Goal: Task Accomplishment & Management: Manage account settings

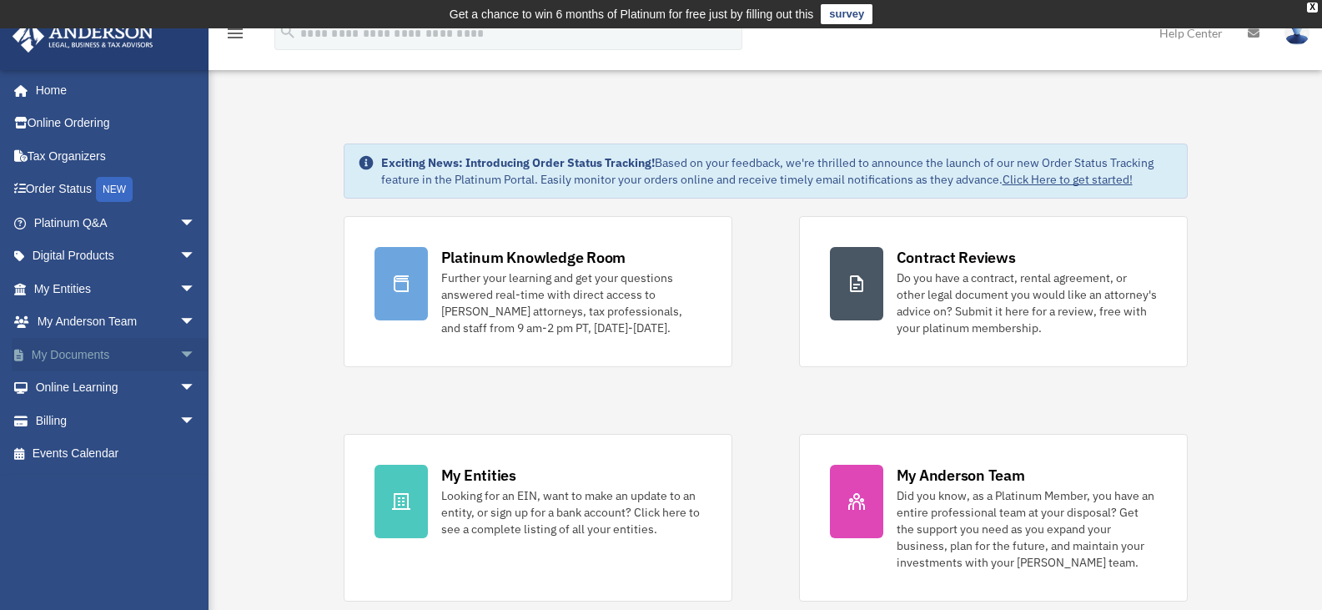
click at [179, 348] on span "arrow_drop_down" at bounding box center [195, 355] width 33 height 34
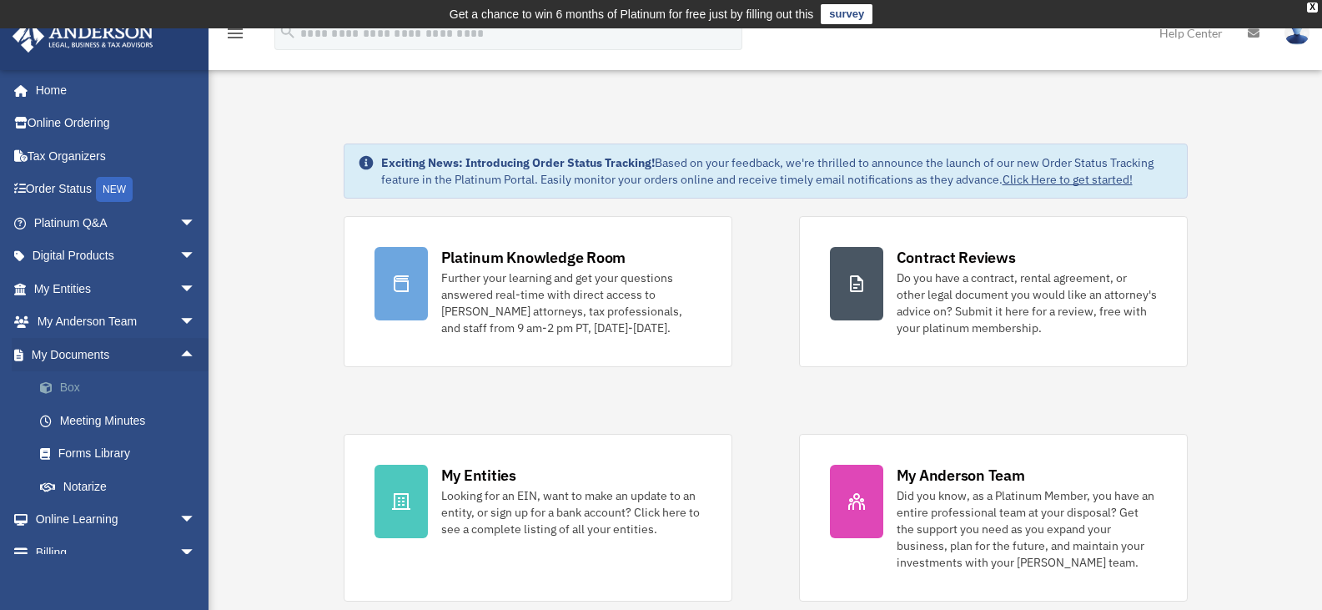
click at [93, 387] on link "Box" at bounding box center [122, 387] width 198 height 33
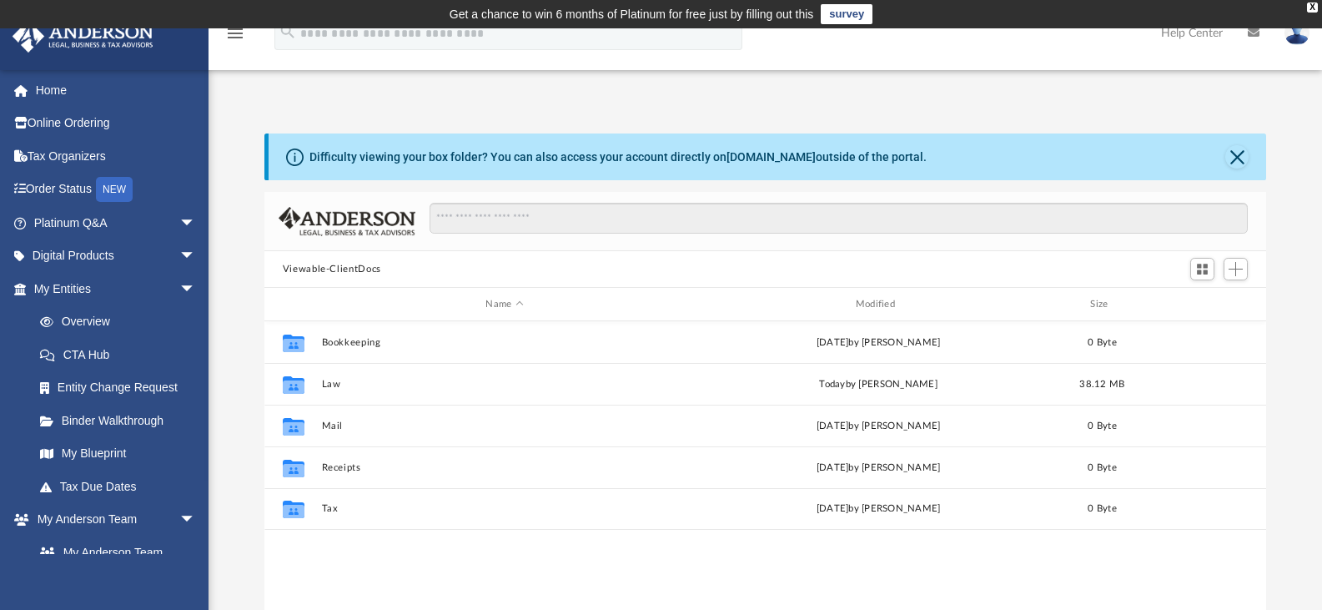
scroll to position [367, 989]
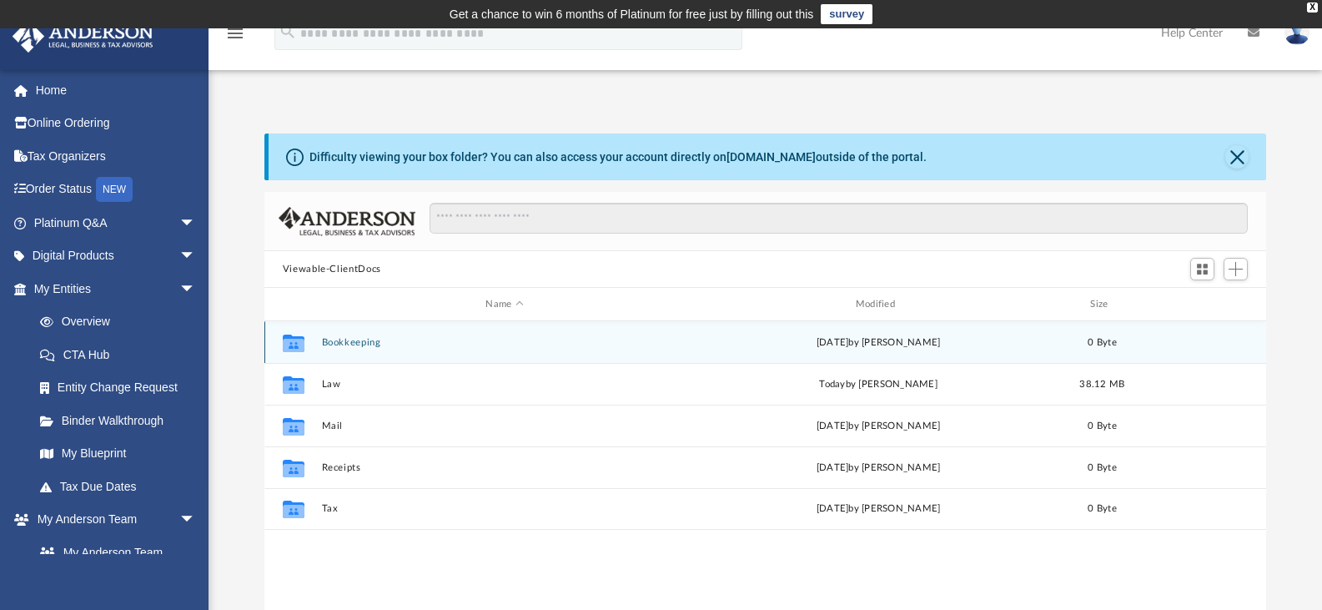
click at [354, 349] on div "Collaborated Folder Bookkeeping [DATE] by [PERSON_NAME] 0 Byte" at bounding box center [765, 342] width 1002 height 42
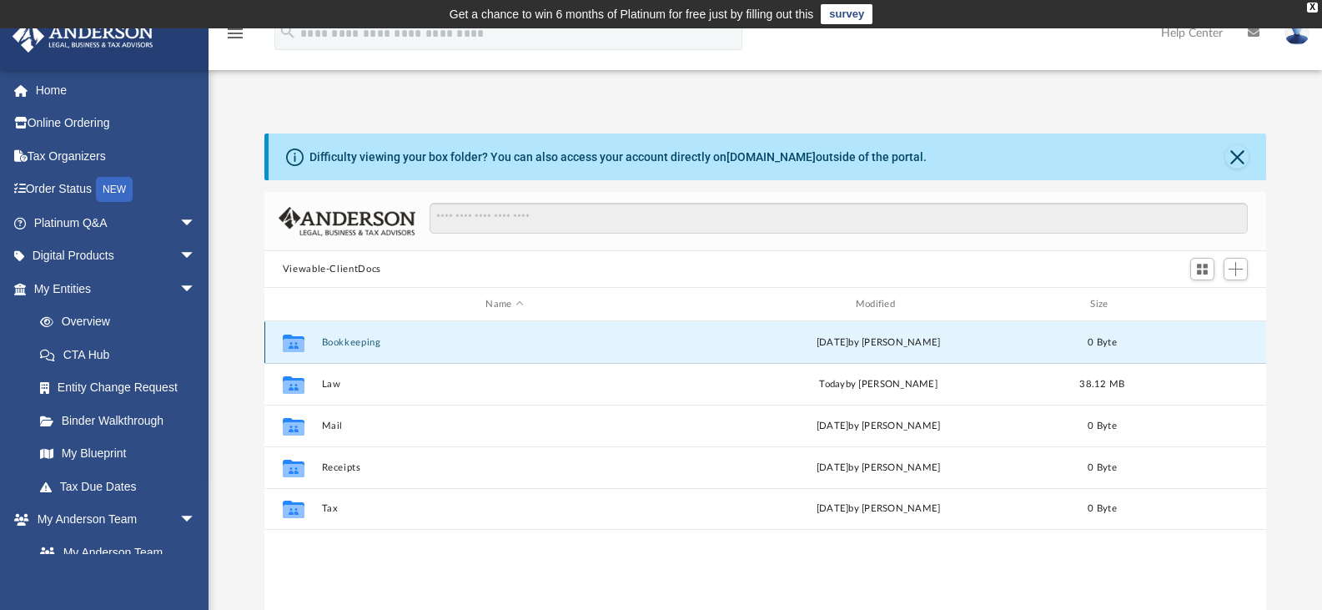
click at [354, 349] on div "Collaborated Folder Bookkeeping [DATE] by [PERSON_NAME] 0 Byte" at bounding box center [765, 342] width 1002 height 42
click at [356, 338] on button "Bookkeeping" at bounding box center [504, 342] width 366 height 11
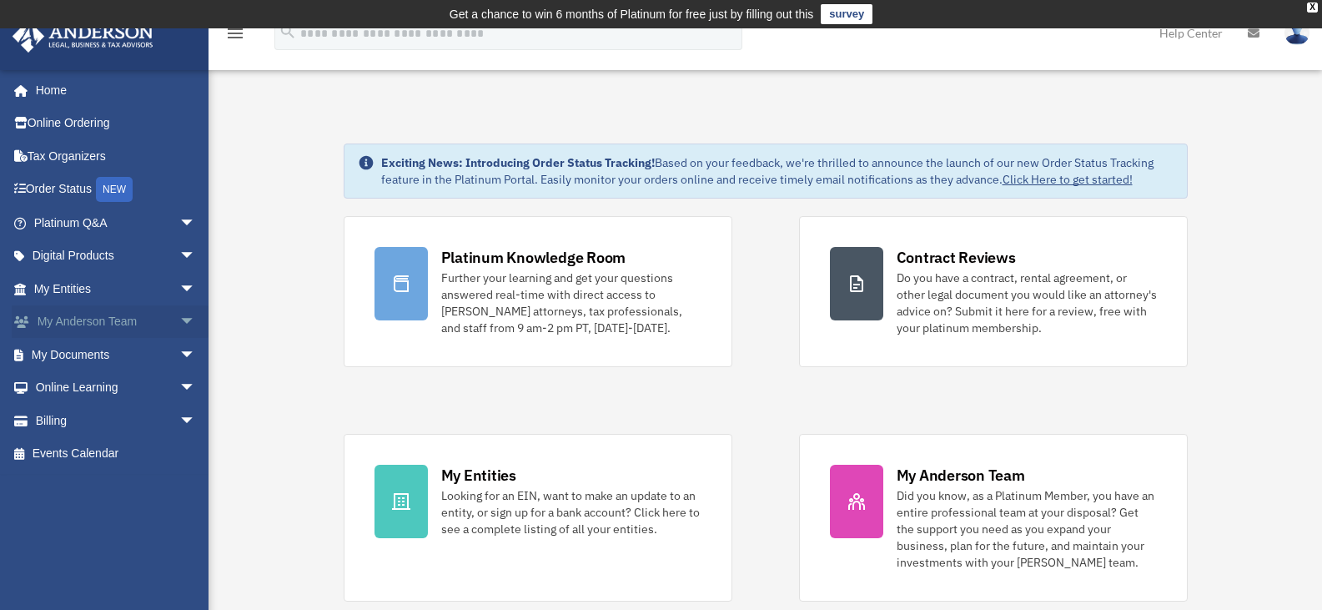
click at [117, 322] on link "My Anderson Team arrow_drop_down" at bounding box center [116, 321] width 209 height 33
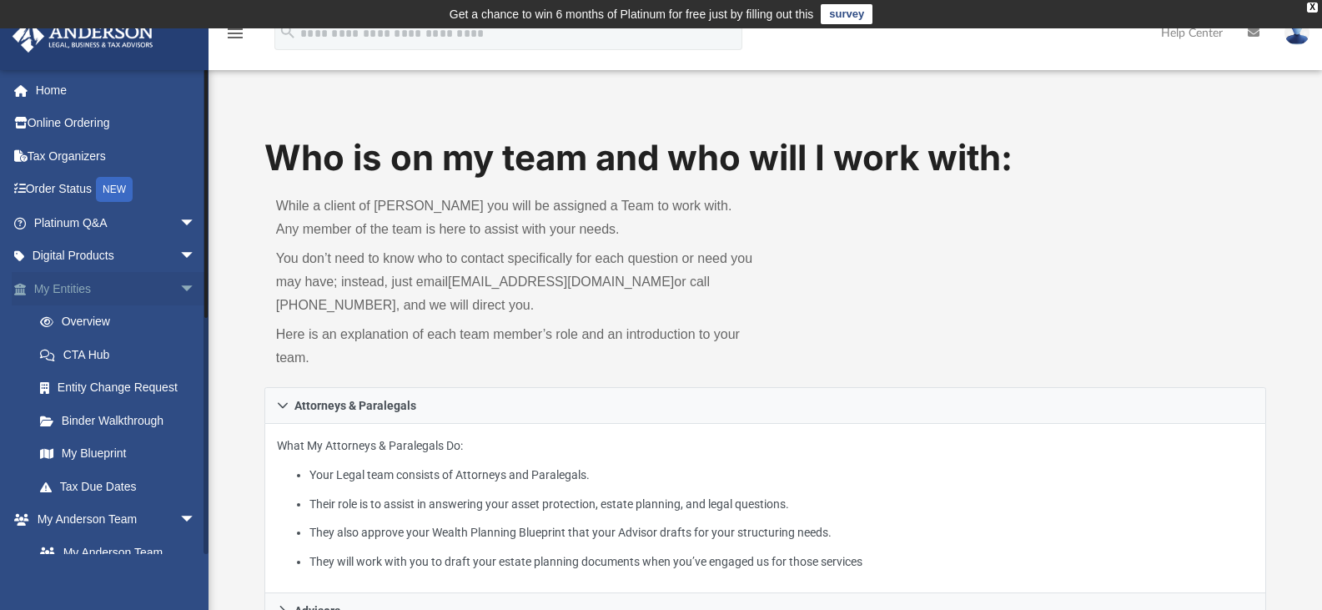
click at [179, 286] on span "arrow_drop_down" at bounding box center [195, 289] width 33 height 34
click at [179, 319] on span "arrow_drop_down" at bounding box center [195, 322] width 33 height 34
click at [179, 319] on span "arrow_drop_up" at bounding box center [195, 322] width 33 height 34
click at [77, 482] on link "Box" at bounding box center [122, 486] width 198 height 33
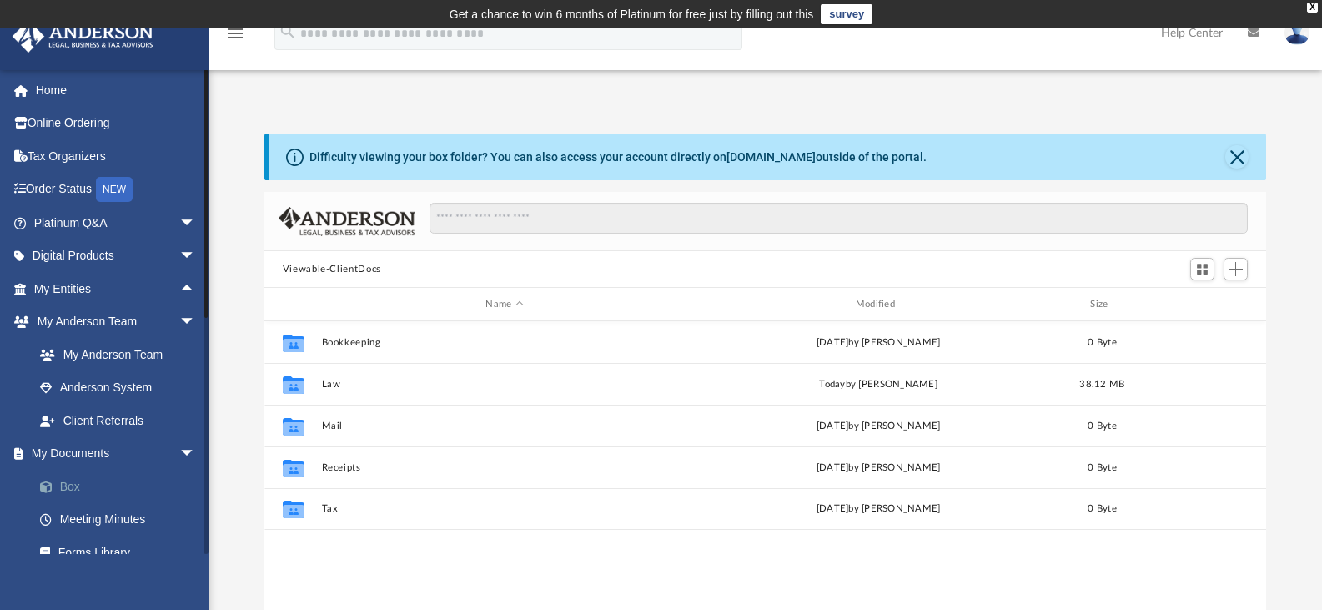
scroll to position [367, 989]
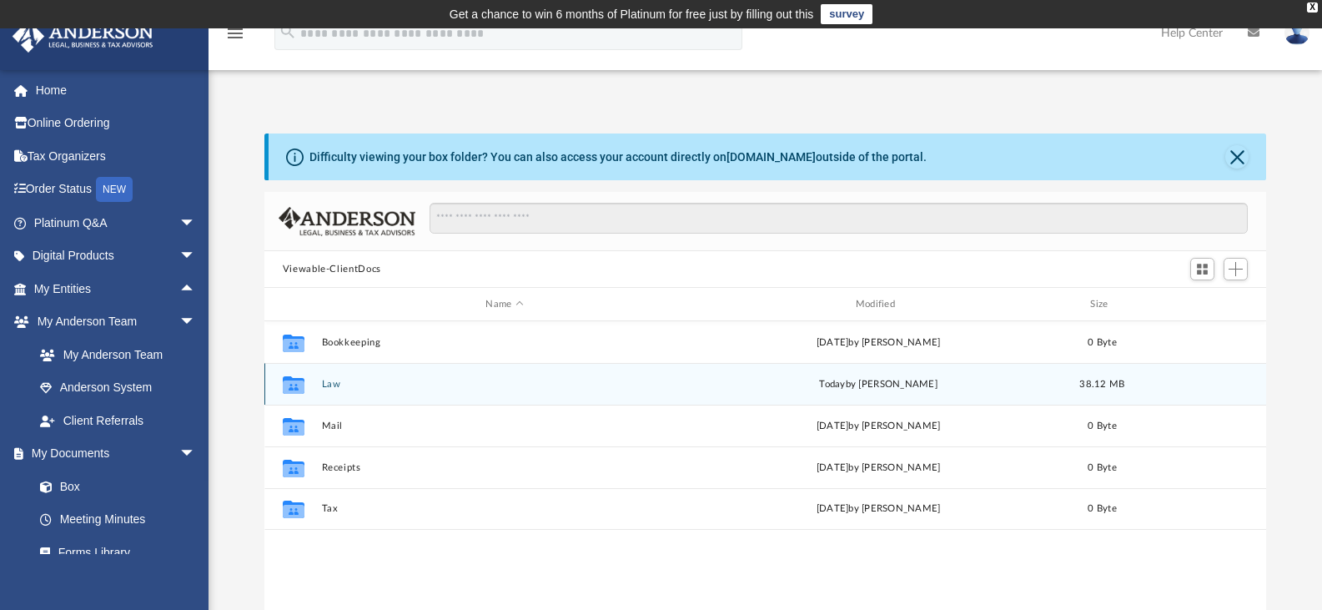
click at [372, 386] on button "Law" at bounding box center [504, 384] width 366 height 11
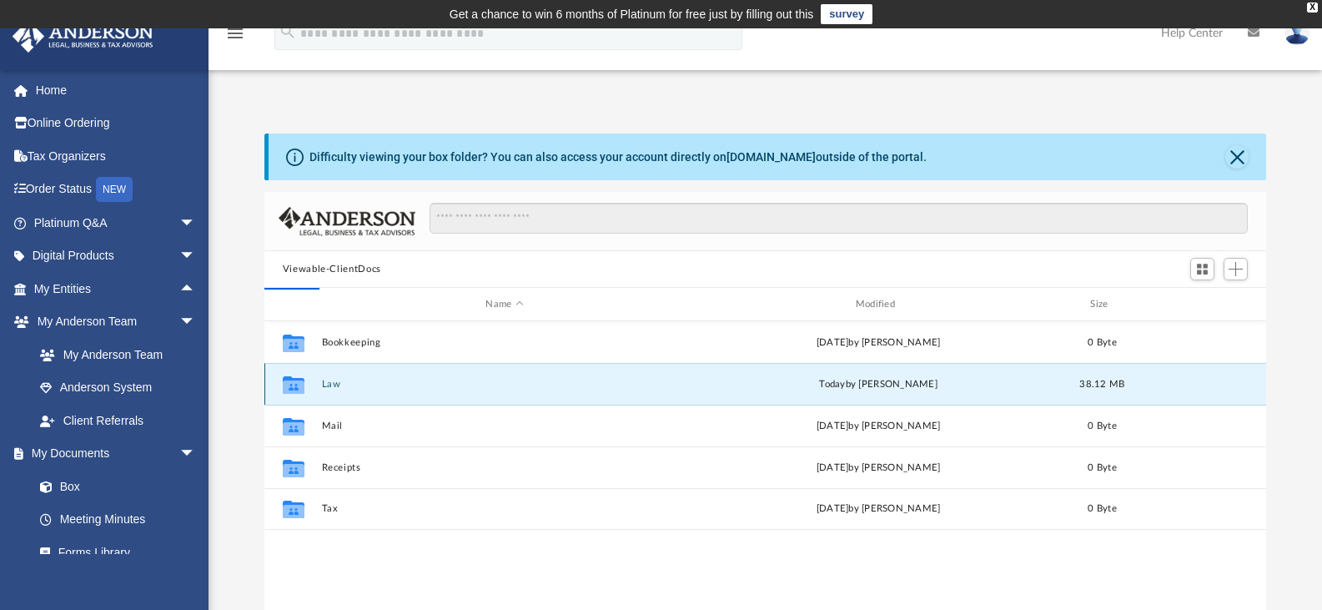
click at [372, 386] on button "Law" at bounding box center [504, 384] width 366 height 11
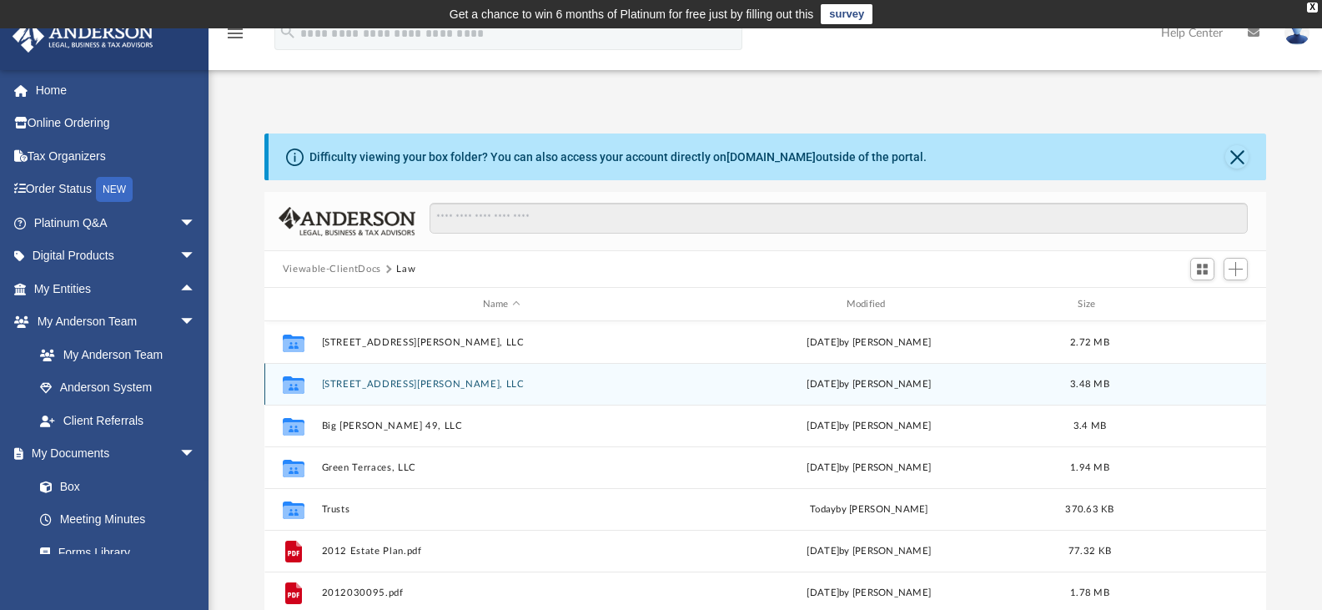
click at [402, 384] on button "3251 Scott Street, LLC" at bounding box center [501, 384] width 360 height 11
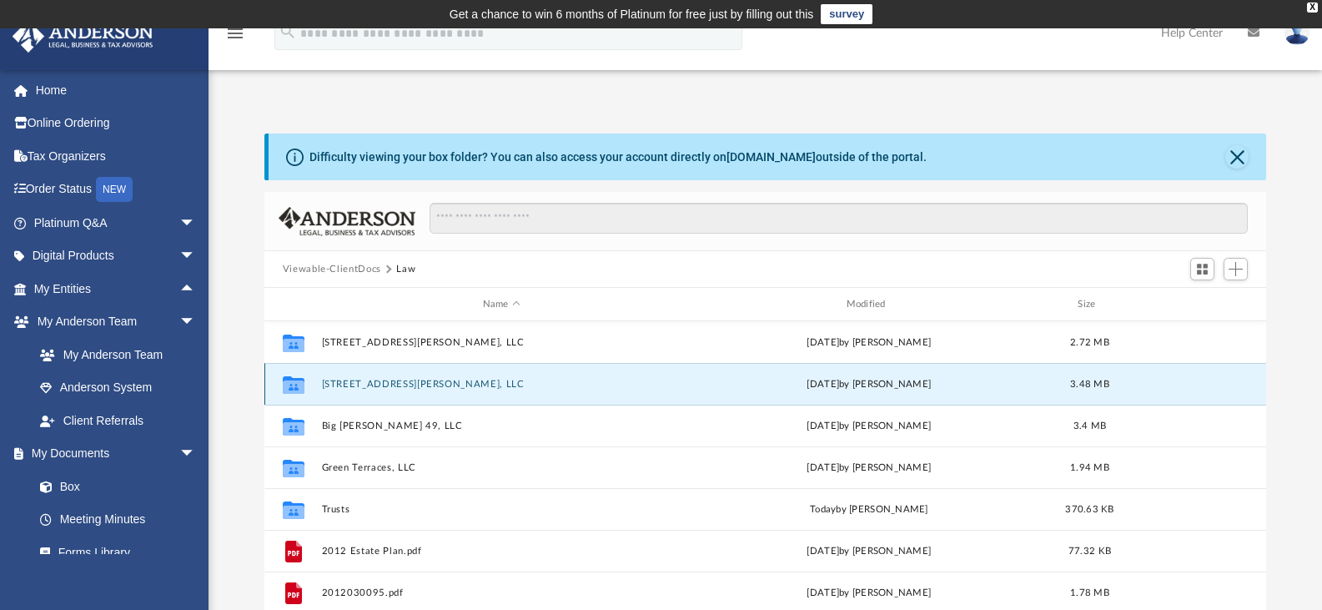
click at [402, 384] on button "3251 Scott Street, LLC" at bounding box center [501, 384] width 360 height 11
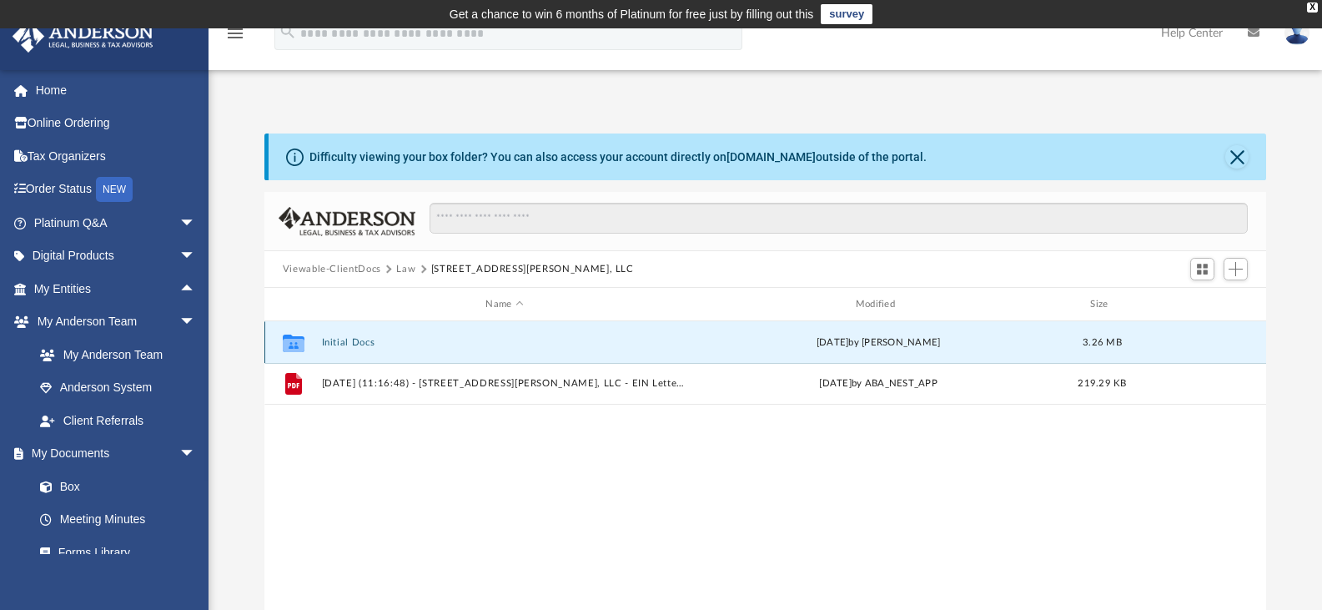
click at [354, 344] on button "Initial Docs" at bounding box center [504, 342] width 366 height 11
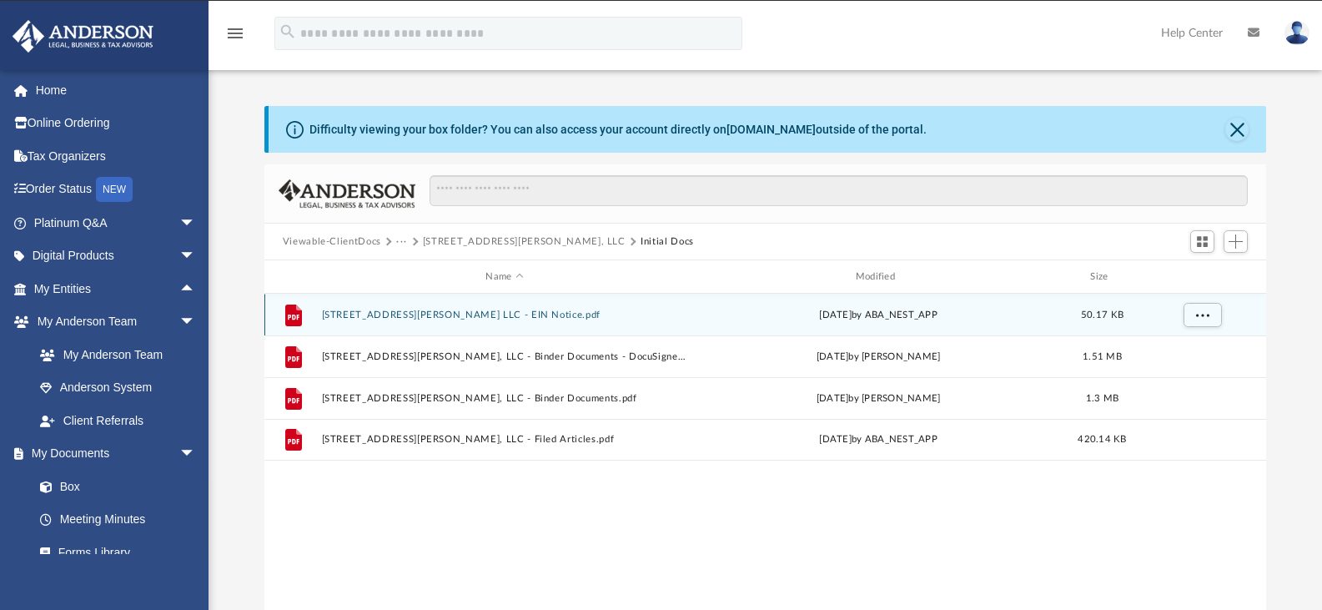
scroll to position [0, 0]
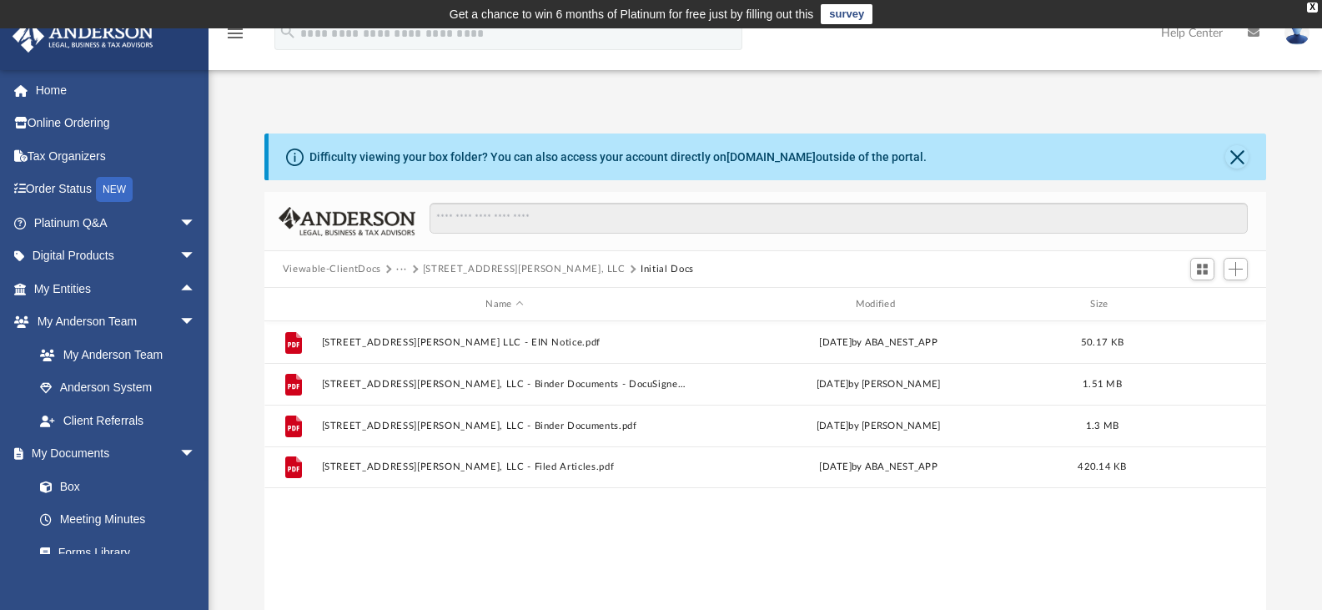
click at [475, 259] on div "Viewable-ClientDocs ··· 3251 Scott Street, LLC Initial Docs" at bounding box center [765, 269] width 1002 height 37
click at [470, 269] on button "3251 Scott Street, LLC" at bounding box center [524, 269] width 203 height 15
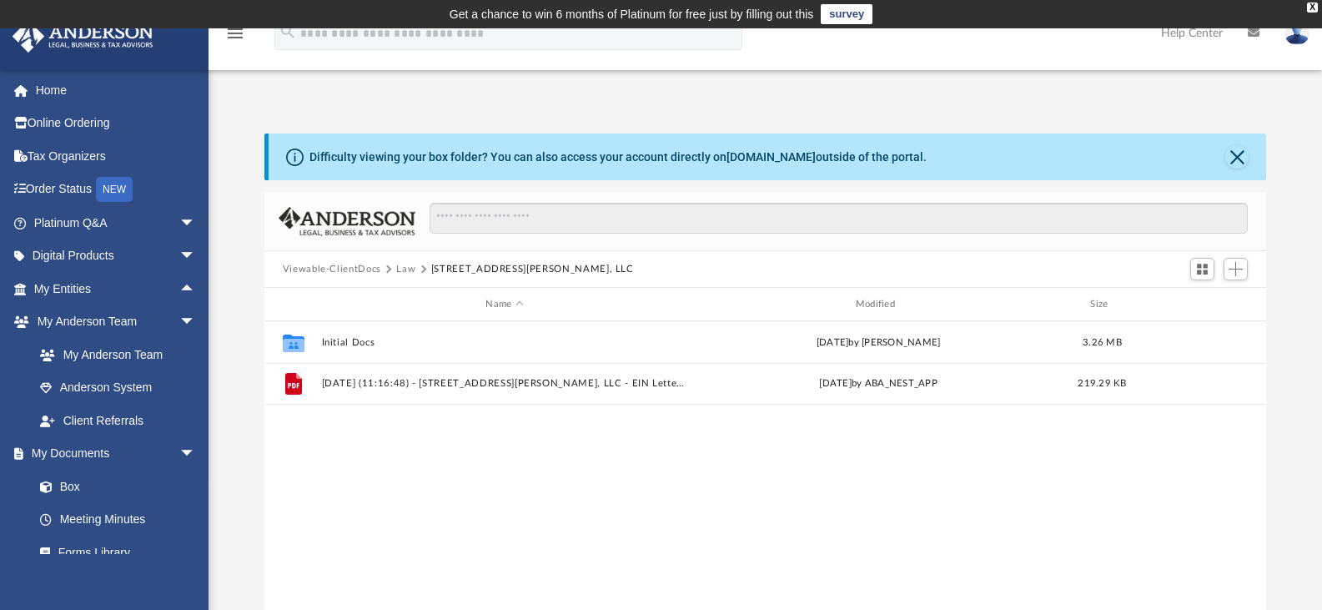
click at [406, 269] on button "Law" at bounding box center [405, 269] width 19 height 15
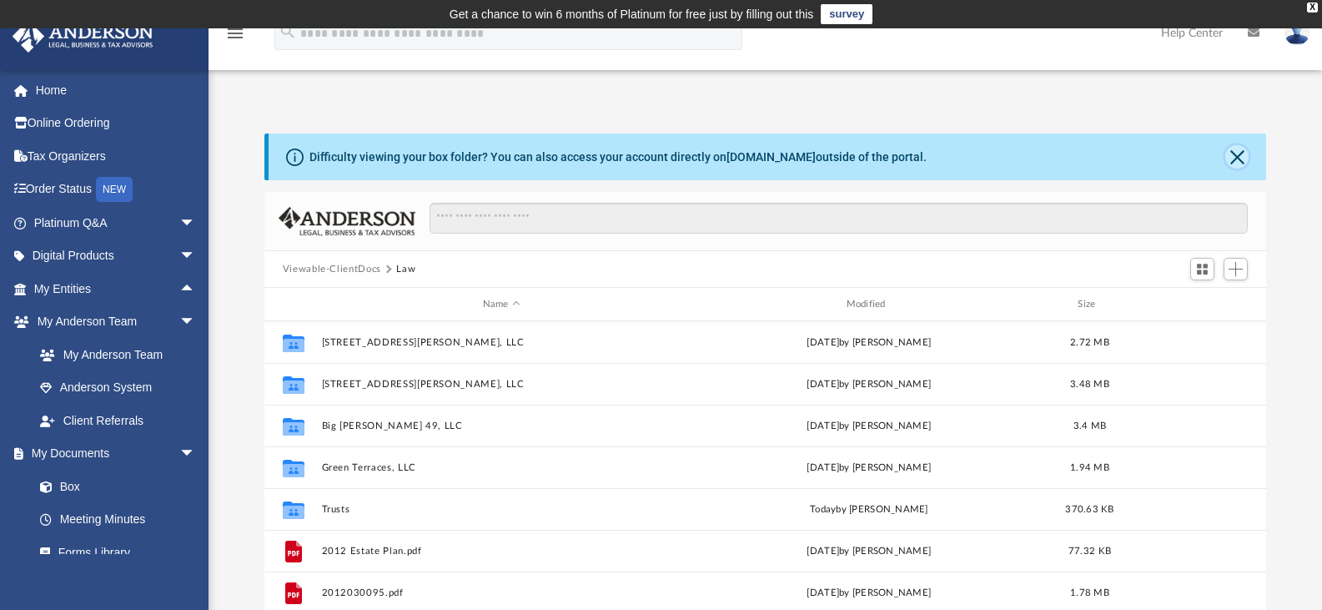
click at [1243, 158] on button "Close" at bounding box center [1236, 156] width 23 height 23
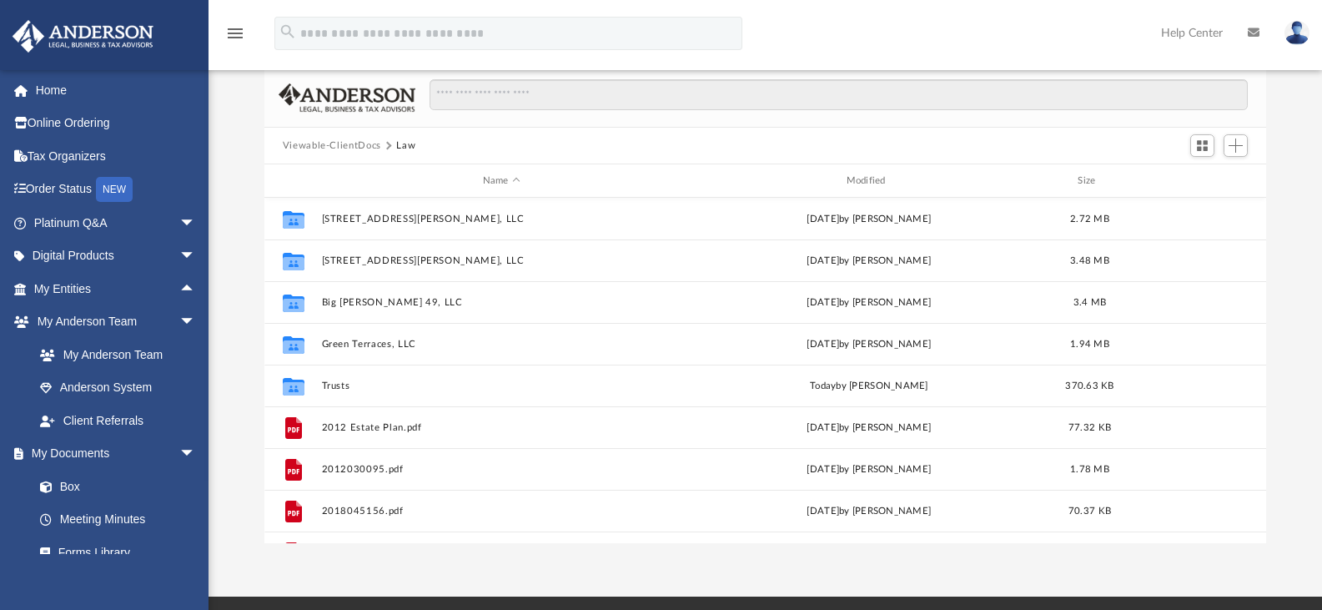
click at [354, 148] on button "Viewable-ClientDocs" at bounding box center [332, 145] width 98 height 15
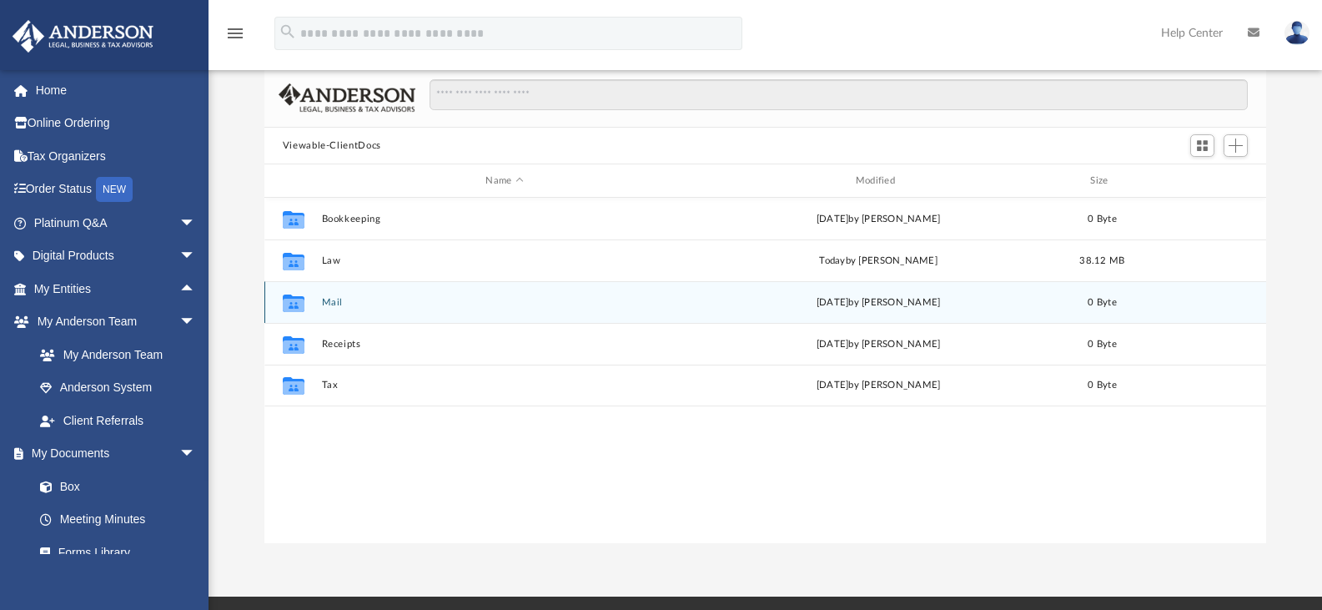
click at [329, 305] on button "Mail" at bounding box center [504, 302] width 366 height 11
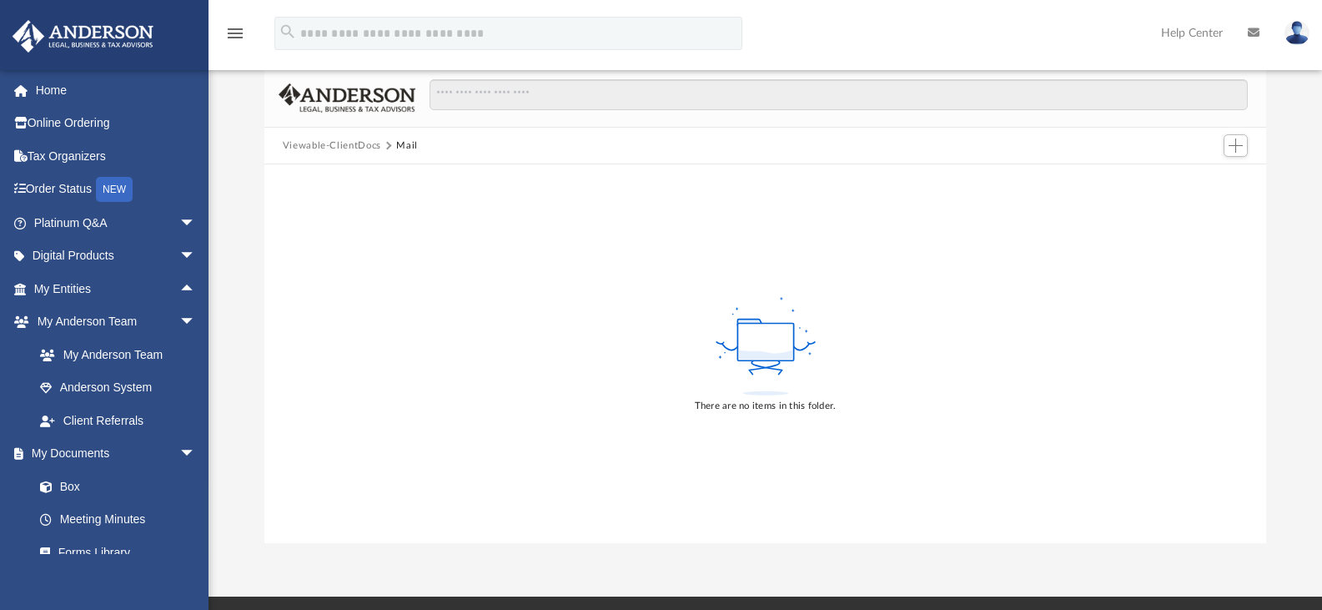
click at [357, 146] on button "Viewable-ClientDocs" at bounding box center [332, 145] width 98 height 15
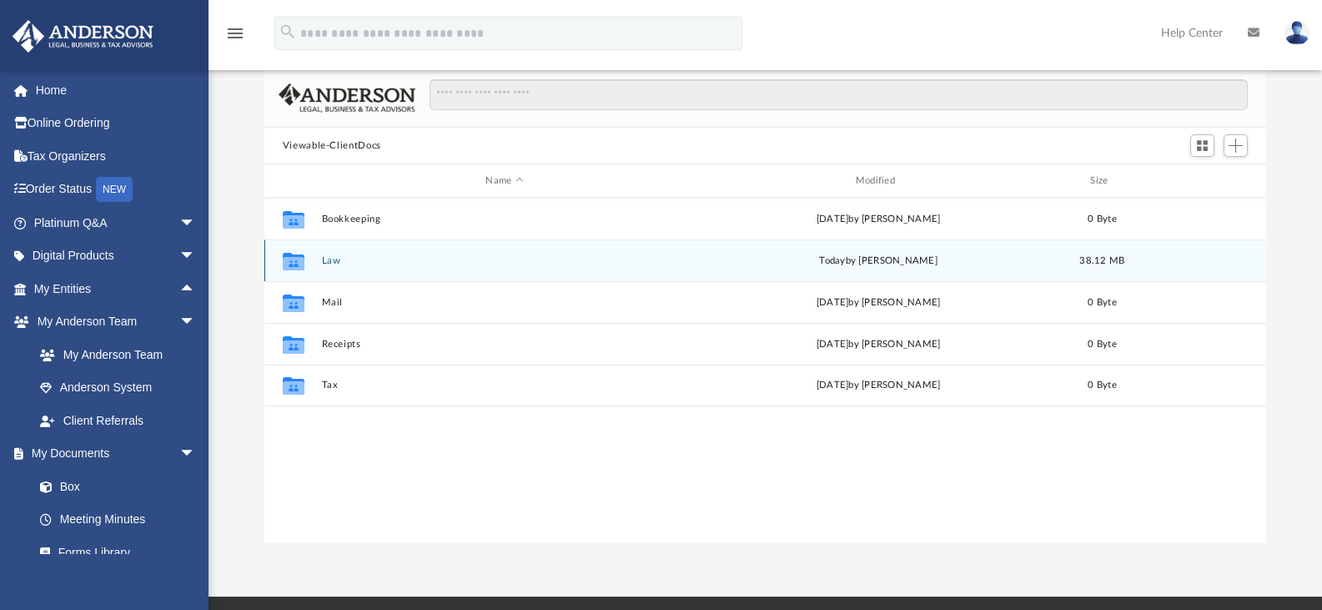
scroll to position [367, 989]
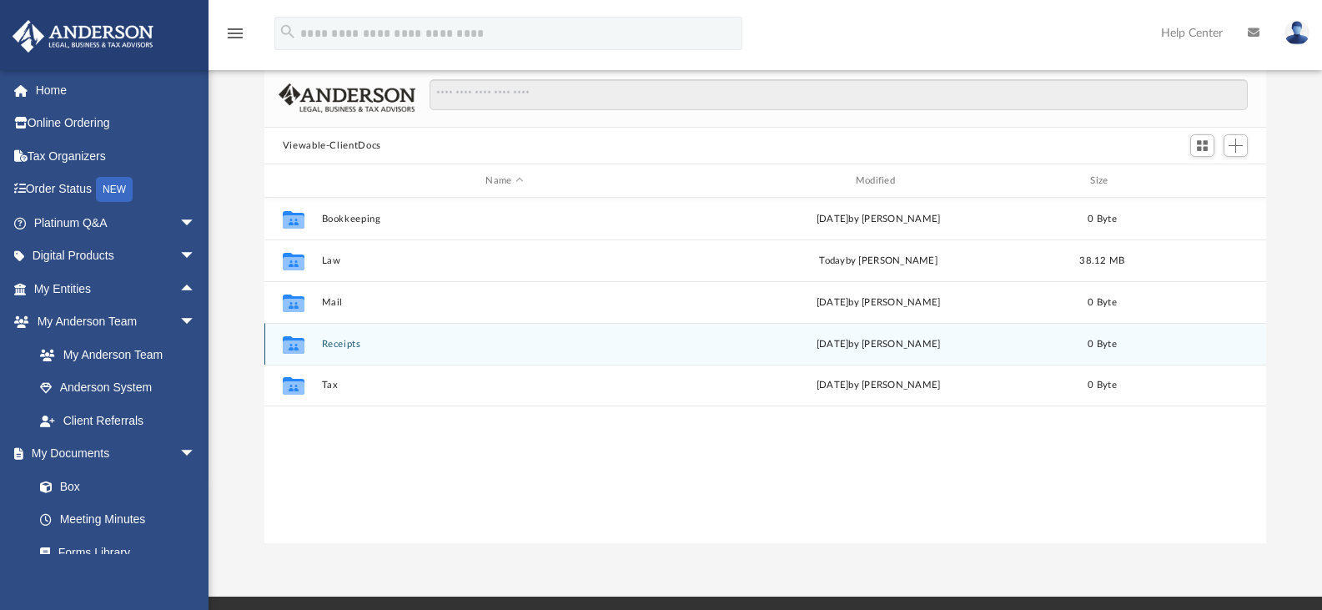
click at [334, 343] on button "Receipts" at bounding box center [504, 344] width 366 height 11
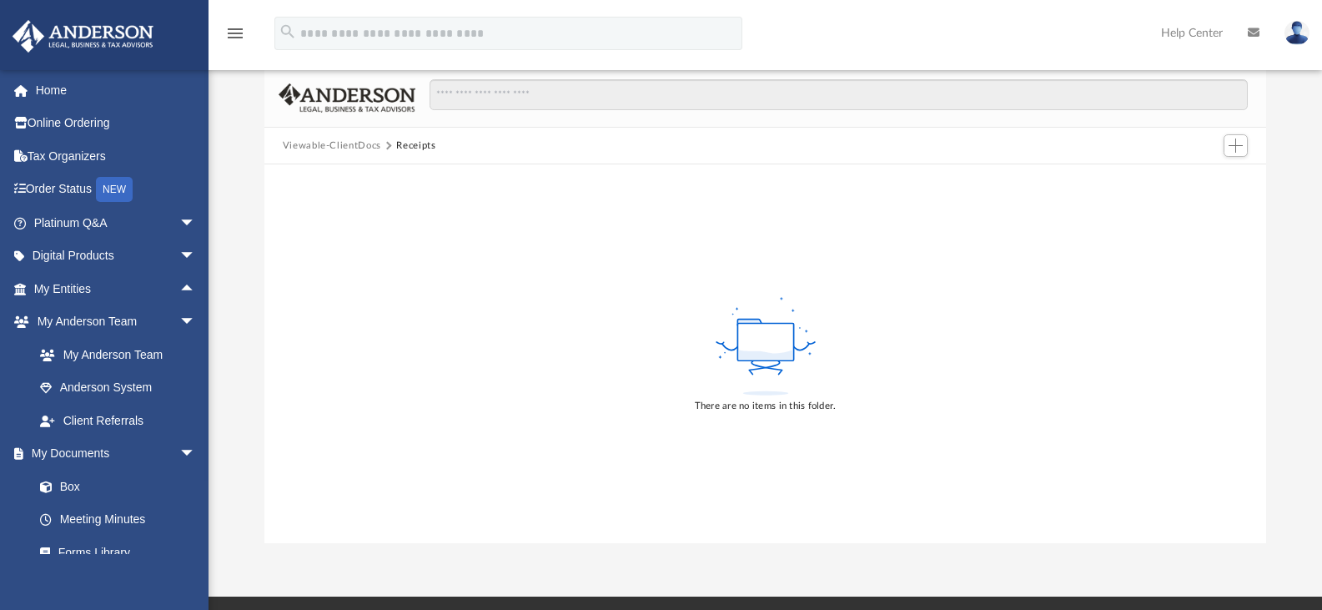
click at [343, 148] on button "Viewable-ClientDocs" at bounding box center [332, 145] width 98 height 15
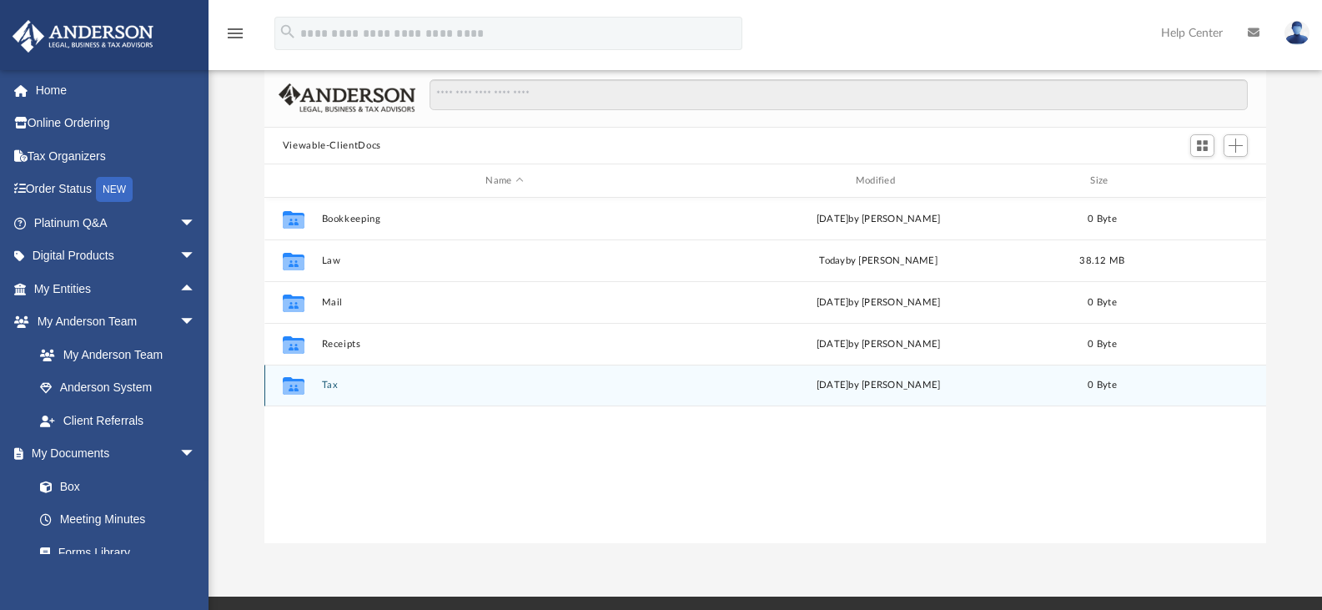
click at [322, 390] on button "Tax" at bounding box center [504, 384] width 366 height 11
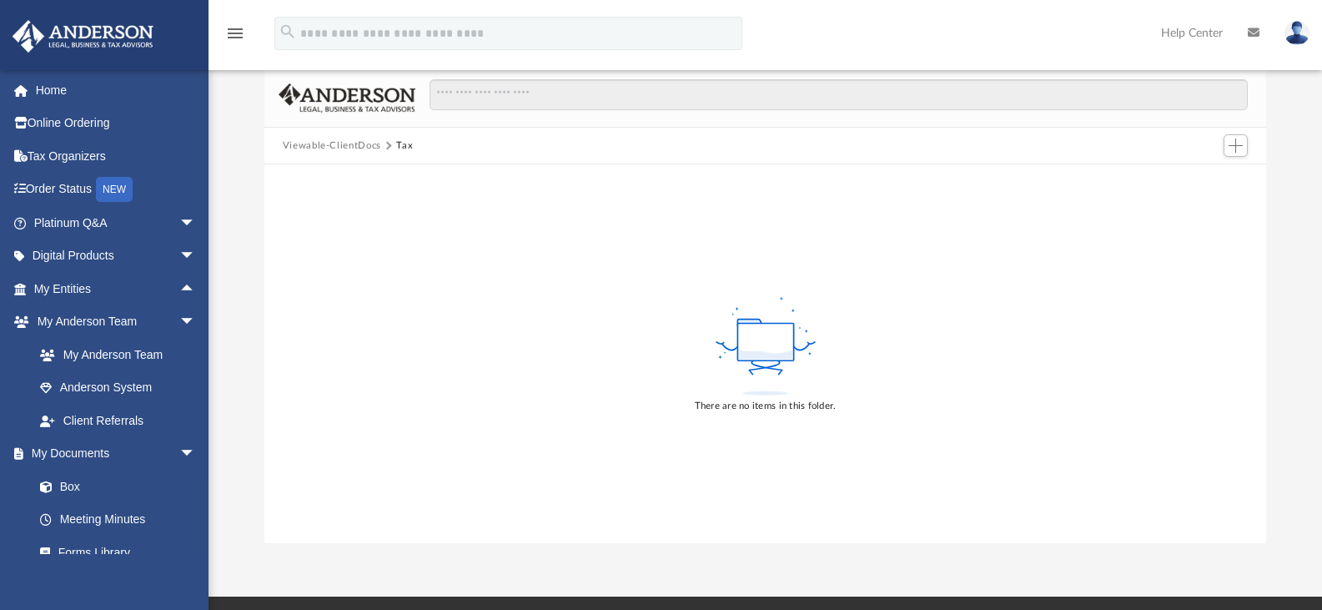
click at [355, 144] on button "Viewable-ClientDocs" at bounding box center [332, 145] width 98 height 15
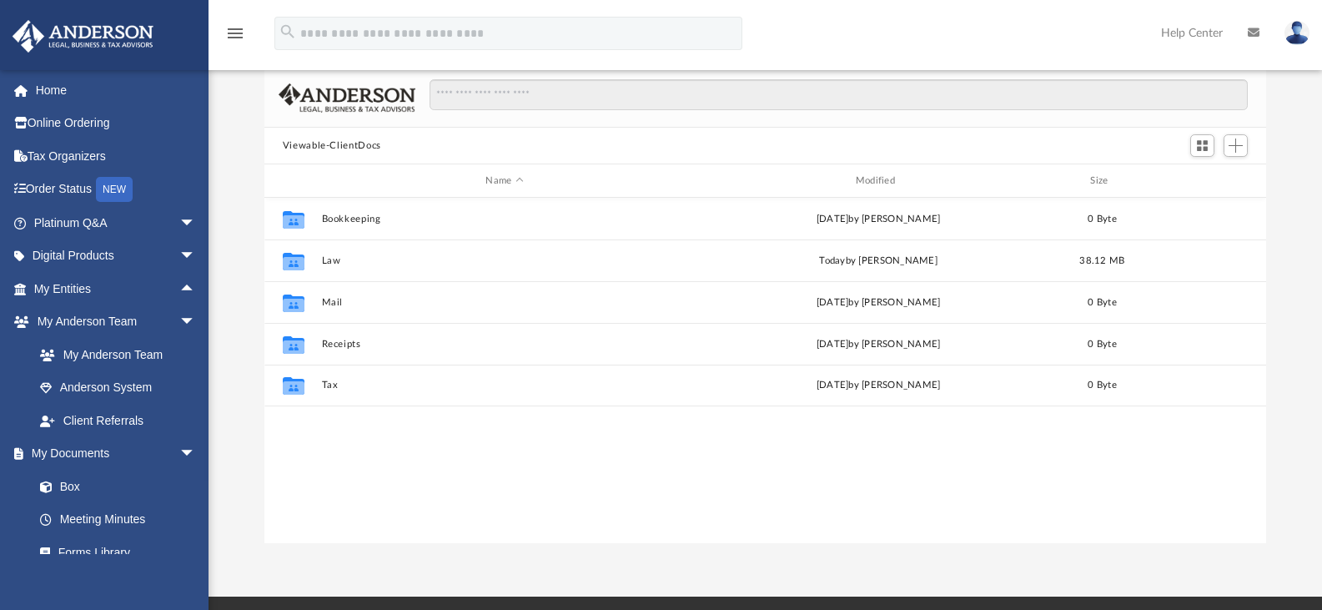
click at [237, 460] on div "Difficulty viewing your box folder? You can also access your account directly o…" at bounding box center [765, 305] width 1113 height 475
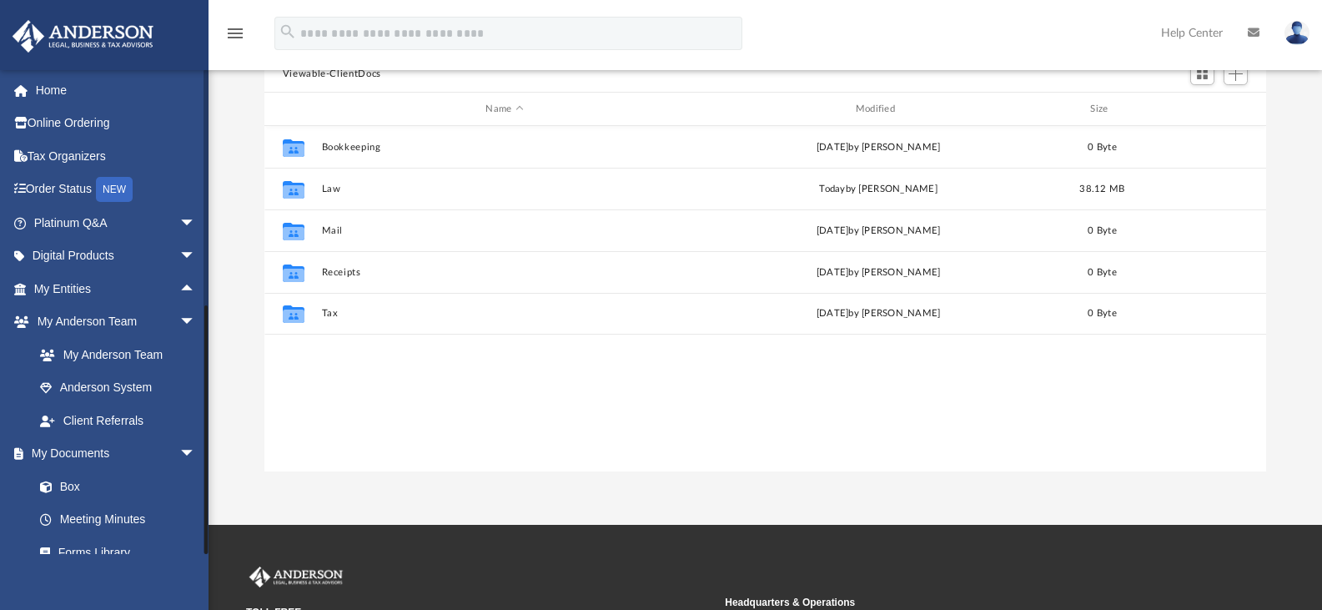
scroll to position [249, 0]
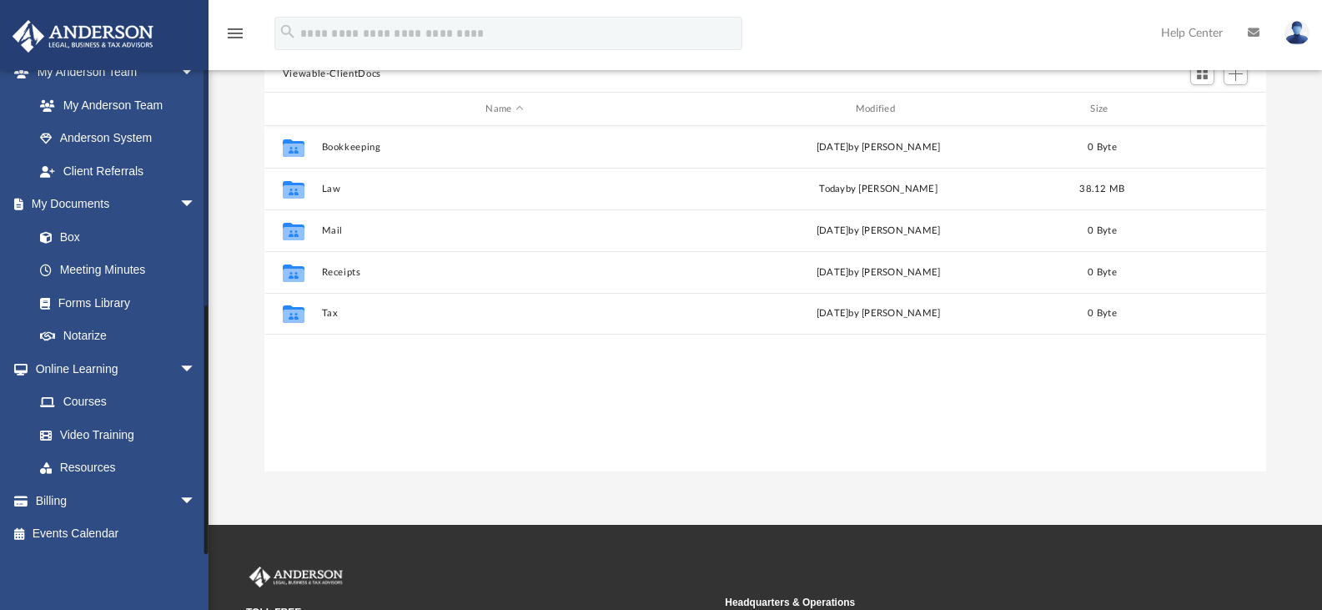
drag, startPoint x: 208, startPoint y: 534, endPoint x: 198, endPoint y: 589, distance: 55.8
click at [198, 589] on div "jndmrt@hotmail.com Sign Out jndmrt@hotmail.com Home Online Ordering Tax Organiz…" at bounding box center [104, 374] width 209 height 610
drag, startPoint x: 204, startPoint y: 522, endPoint x: 204, endPoint y: 595, distance: 72.6
click at [204, 595] on div "jndmrt@hotmail.com Sign Out jndmrt@hotmail.com Home Online Ordering Tax Organiz…" at bounding box center [104, 374] width 209 height 610
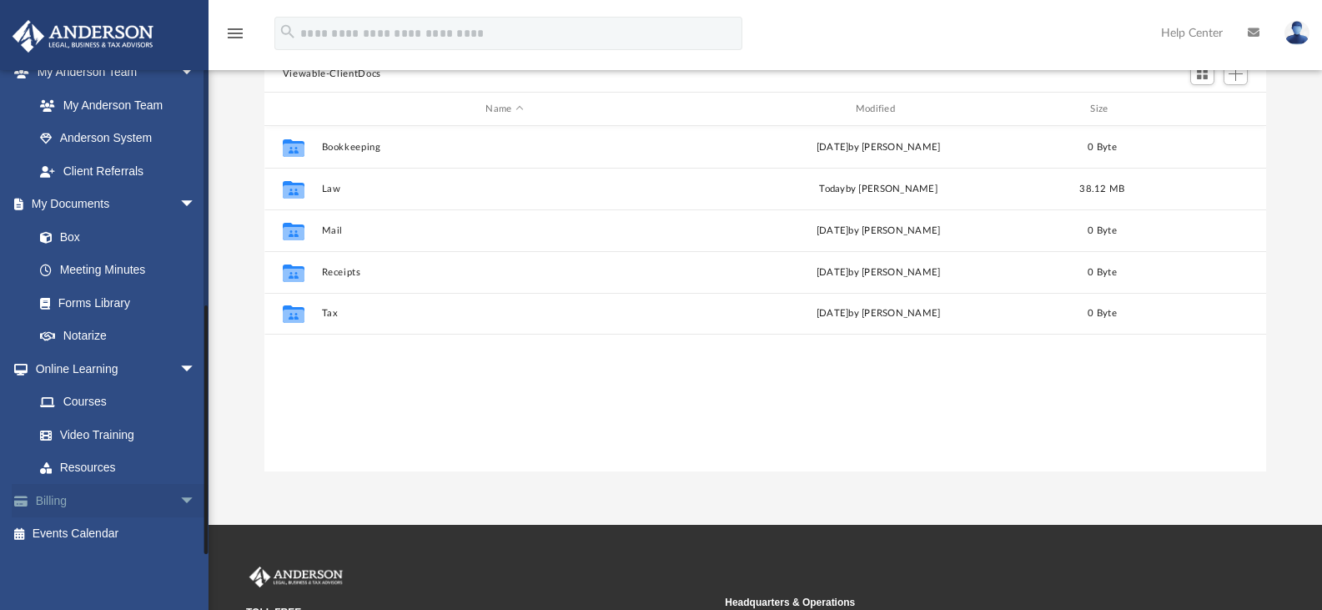
click at [179, 499] on span "arrow_drop_down" at bounding box center [195, 501] width 33 height 34
click at [179, 499] on span "arrow_drop_up" at bounding box center [195, 501] width 33 height 34
click at [179, 499] on span "arrow_drop_down" at bounding box center [195, 501] width 33 height 34
click at [179, 499] on span "arrow_drop_up" at bounding box center [195, 501] width 33 height 34
click at [179, 499] on span "arrow_drop_down" at bounding box center [195, 501] width 33 height 34
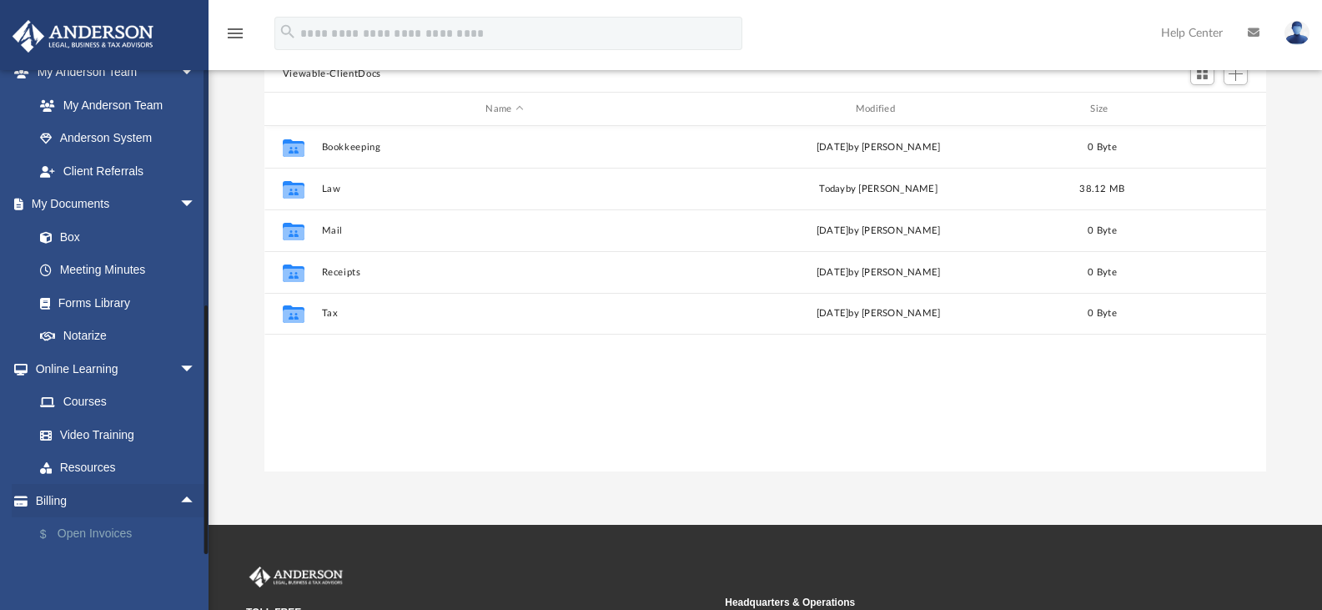
click at [113, 527] on link "$ Open Invoices" at bounding box center [122, 534] width 198 height 34
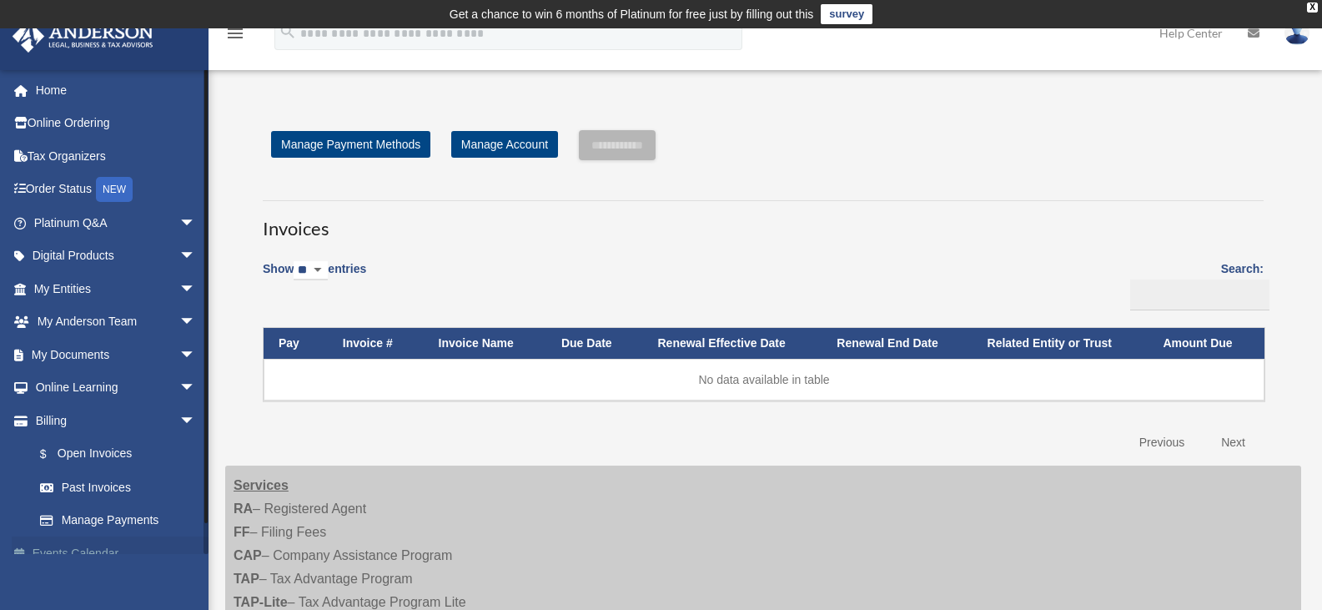
click at [103, 541] on link "Events Calendar" at bounding box center [116, 552] width 209 height 33
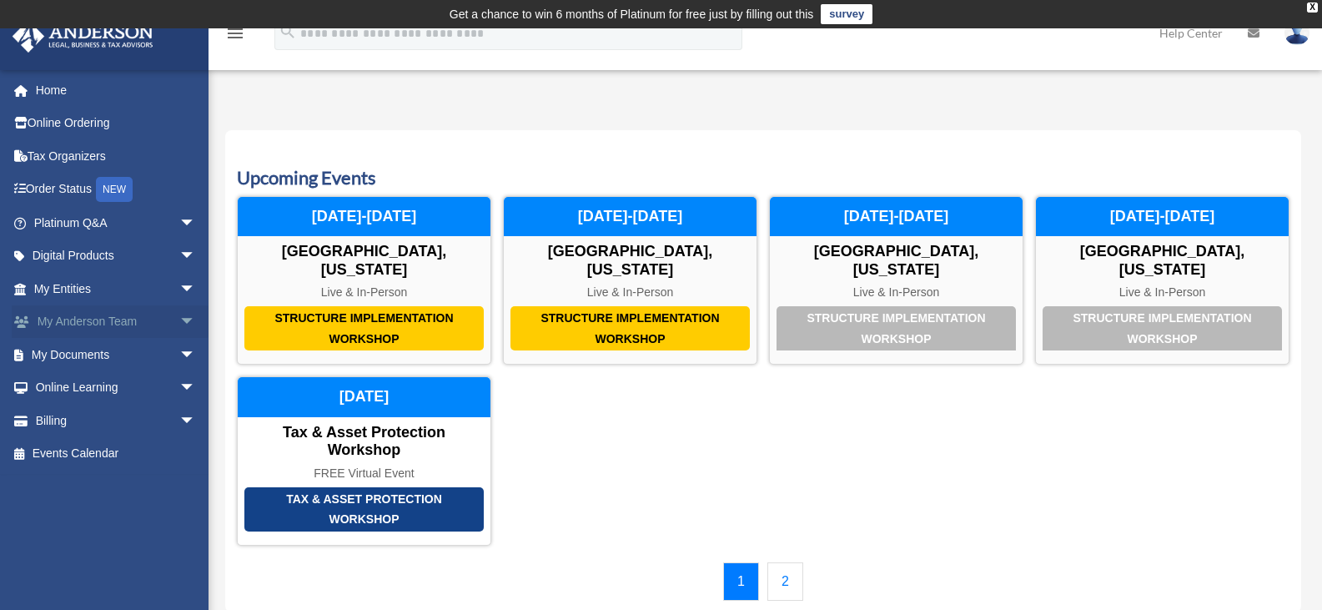
click at [179, 323] on span "arrow_drop_down" at bounding box center [195, 322] width 33 height 34
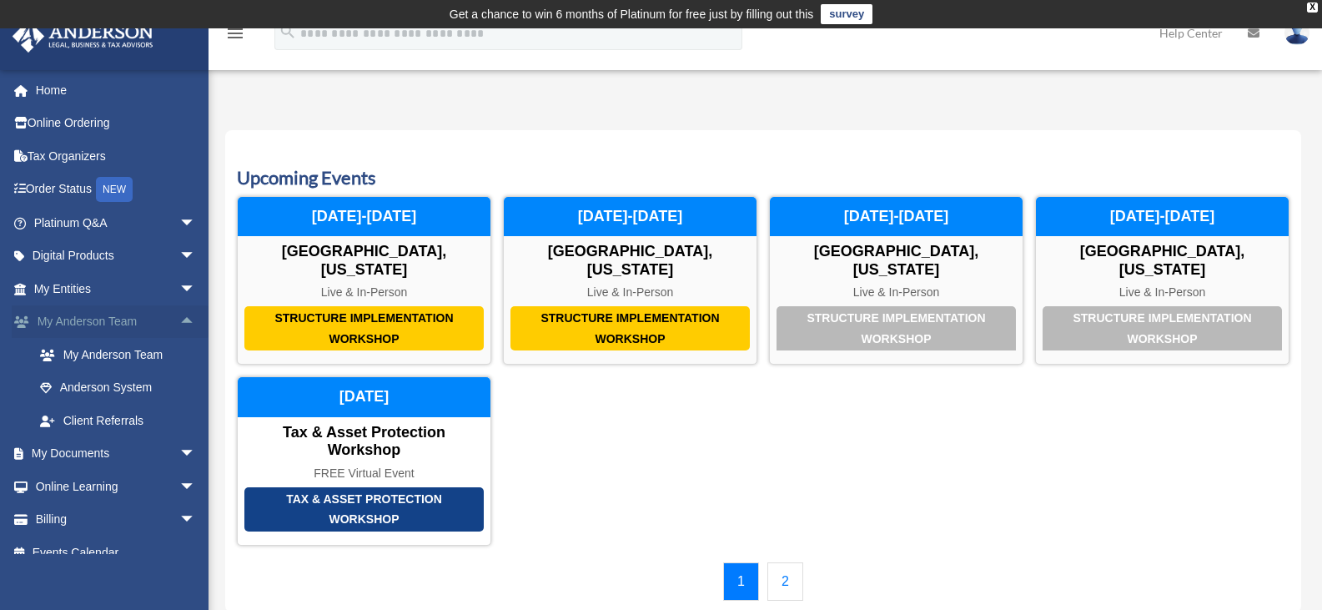
click at [179, 323] on span "arrow_drop_up" at bounding box center [195, 322] width 33 height 34
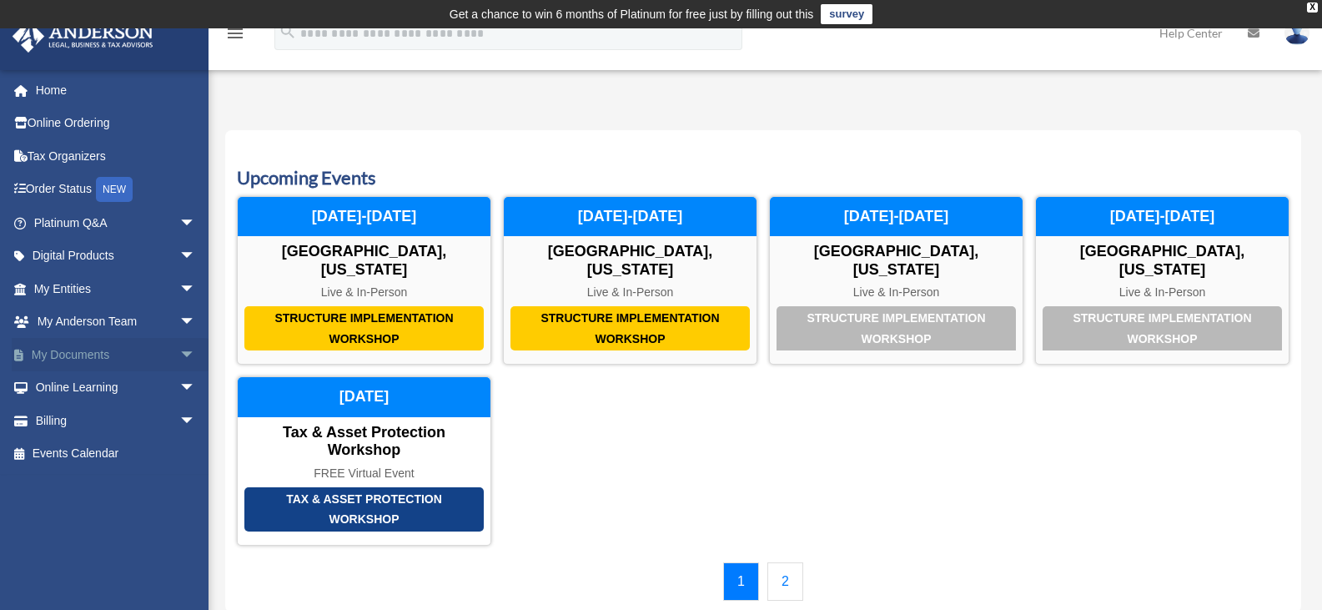
click at [63, 348] on link "My Documents arrow_drop_down" at bounding box center [116, 354] width 209 height 33
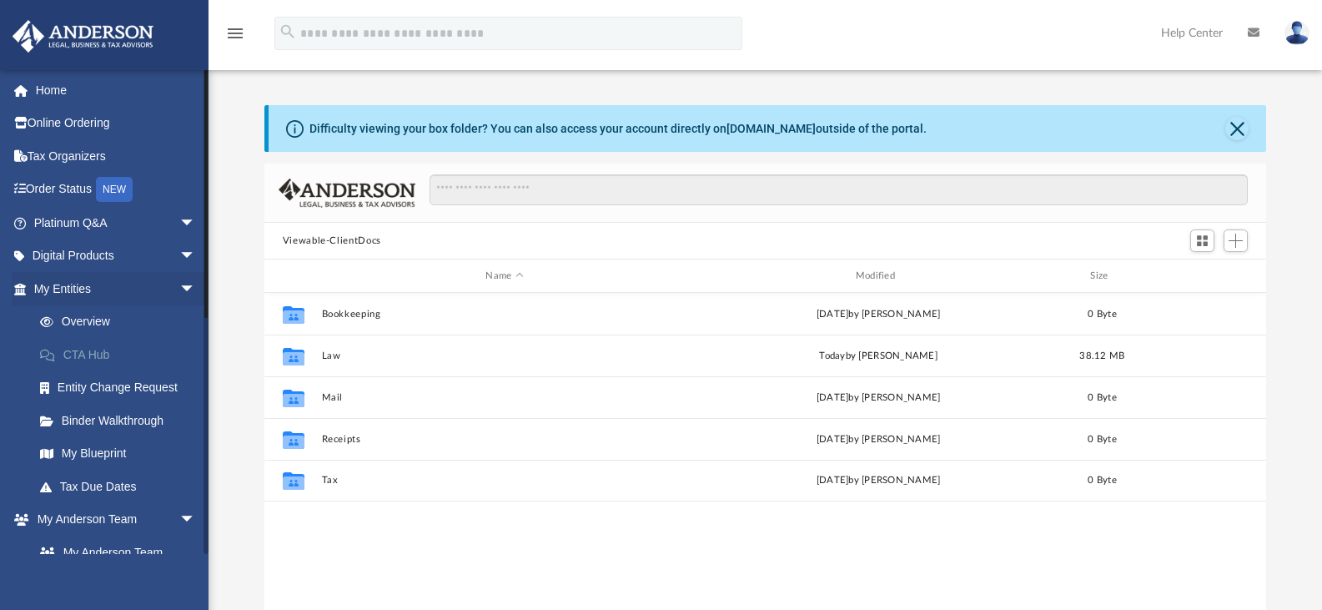
scroll to position [367, 989]
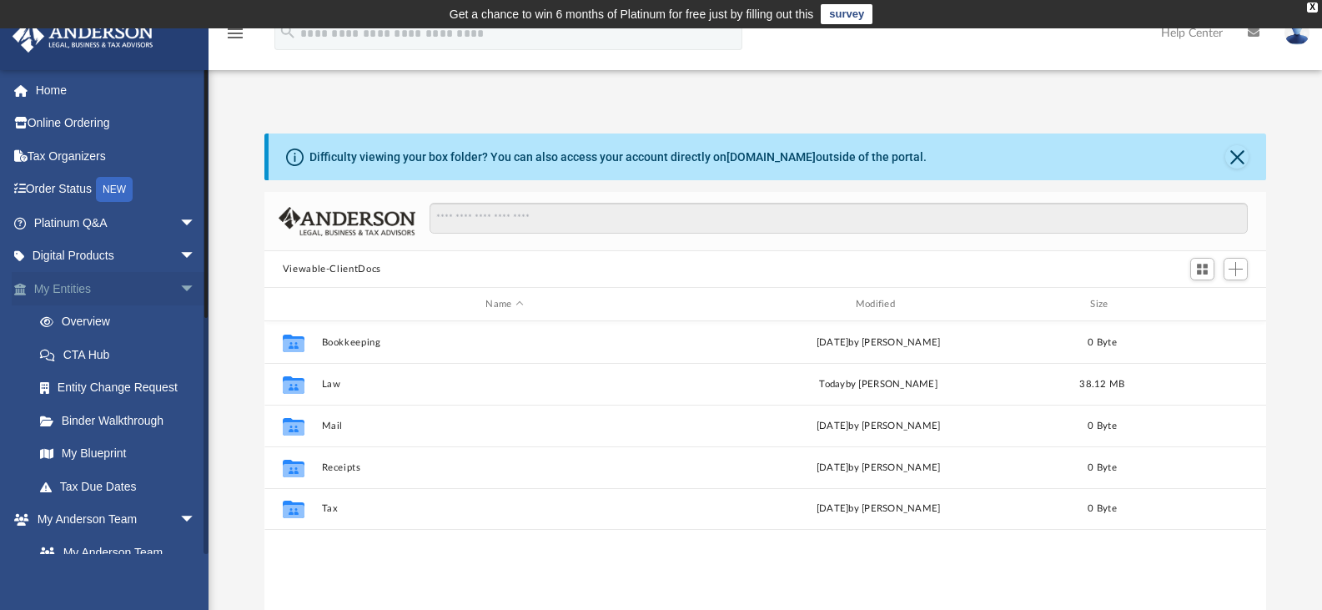
click at [179, 281] on span "arrow_drop_down" at bounding box center [195, 289] width 33 height 34
click at [179, 321] on span "arrow_drop_down" at bounding box center [195, 322] width 33 height 34
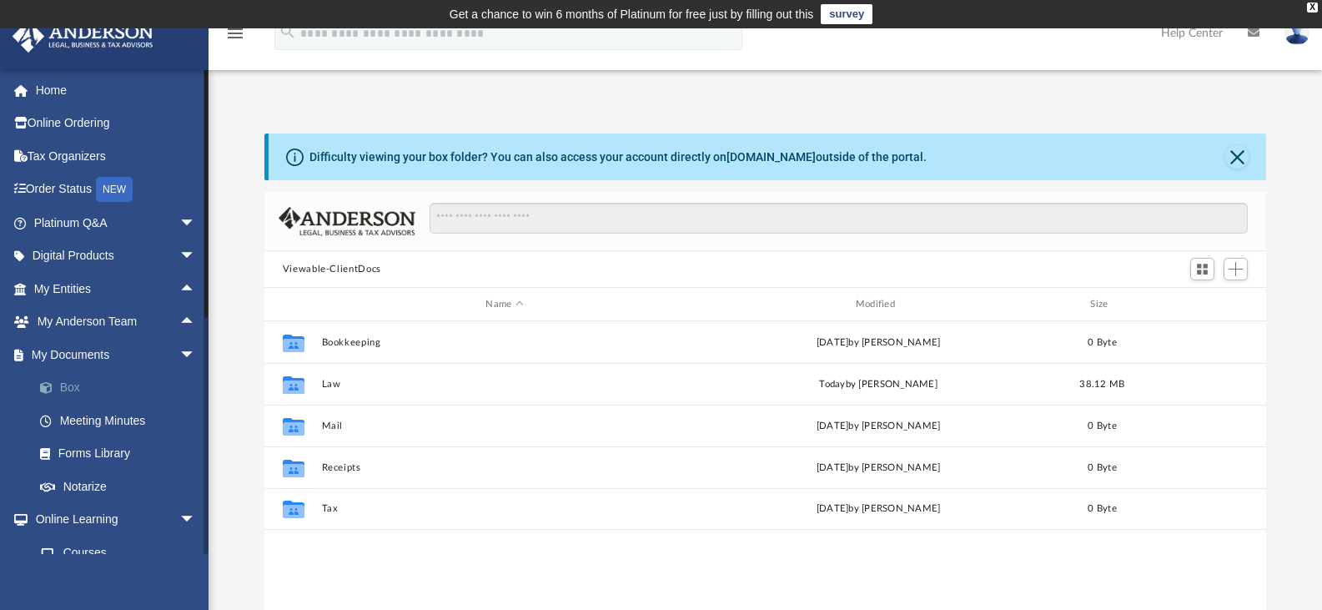
click at [70, 392] on link "Box" at bounding box center [122, 387] width 198 height 33
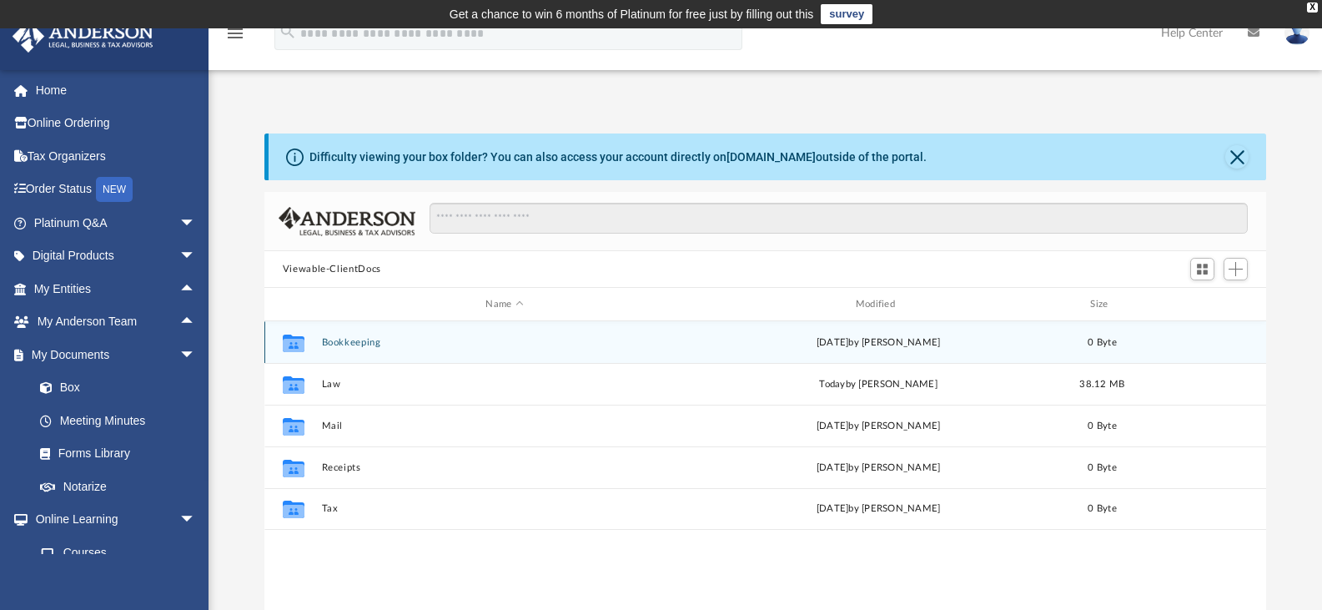
click at [372, 344] on button "Bookkeeping" at bounding box center [504, 342] width 366 height 11
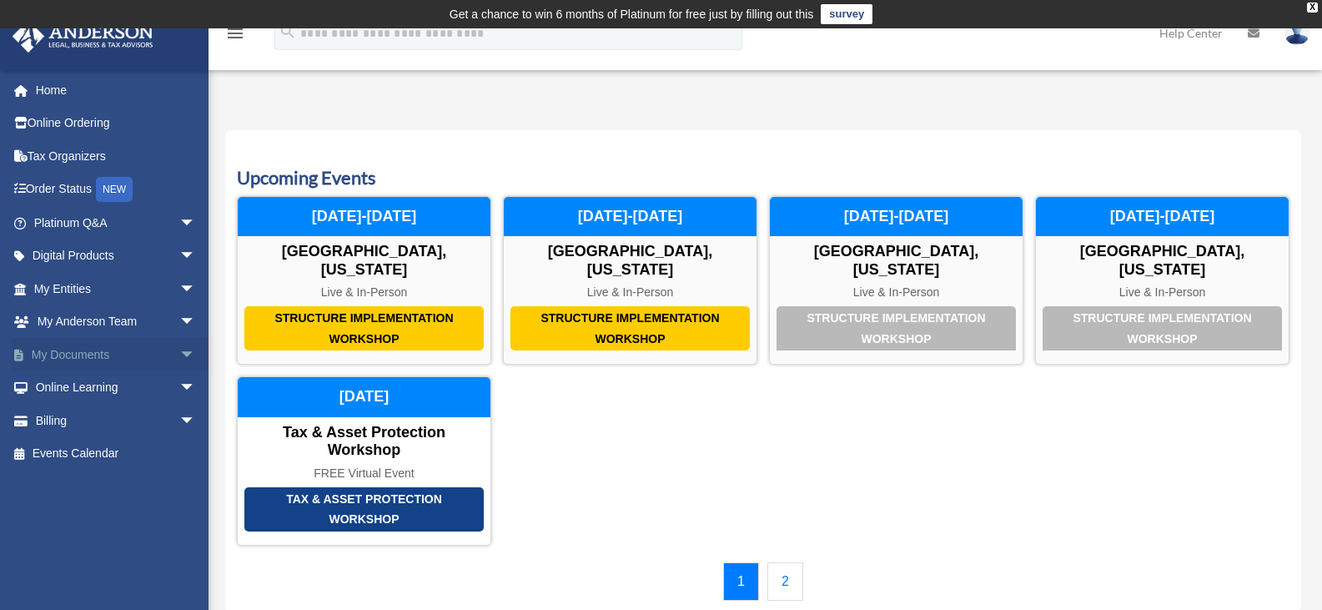
click at [179, 354] on span "arrow_drop_down" at bounding box center [195, 355] width 33 height 34
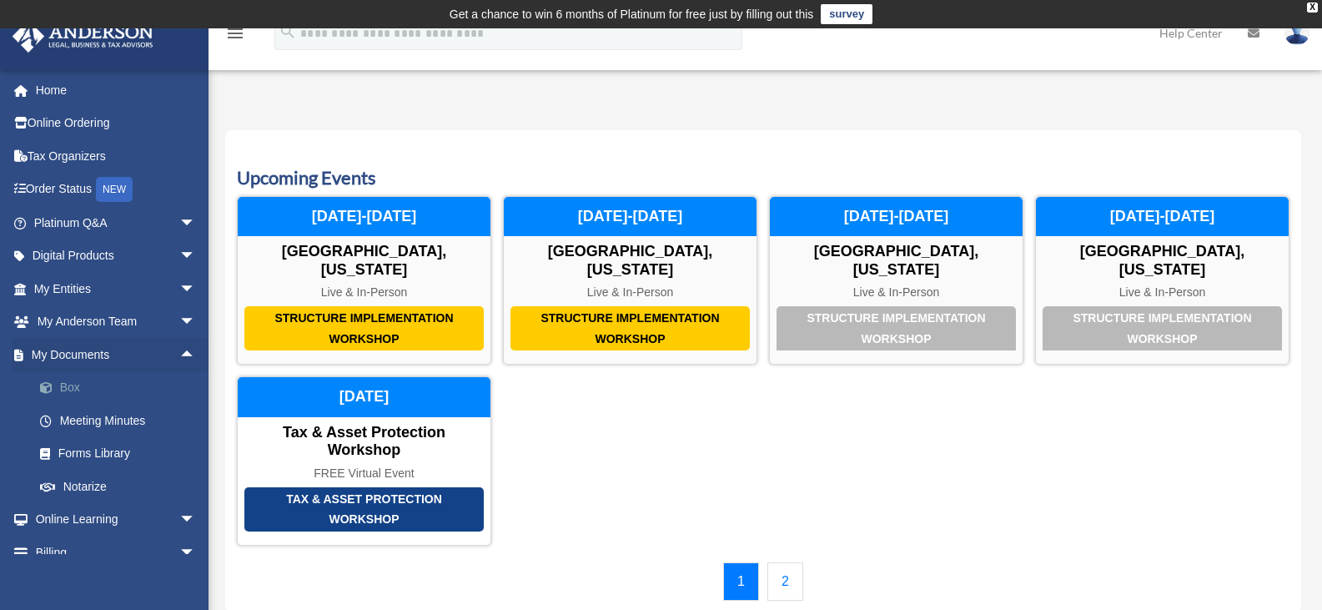
click at [79, 385] on link "Box" at bounding box center [122, 387] width 198 height 33
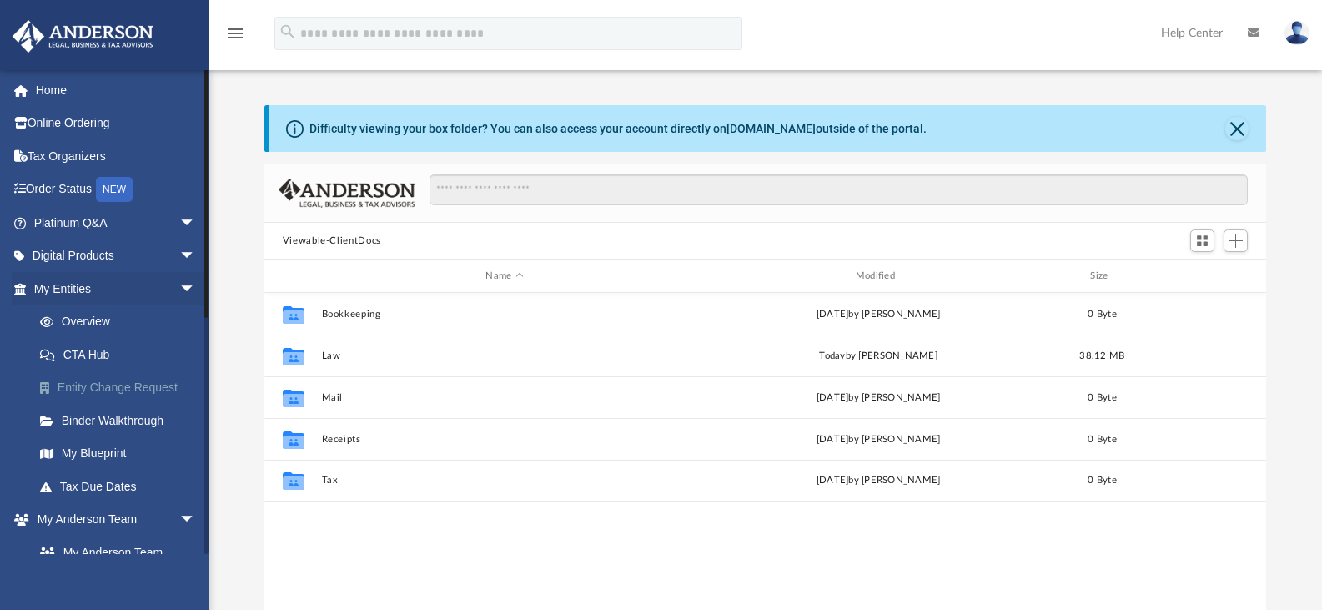
scroll to position [367, 989]
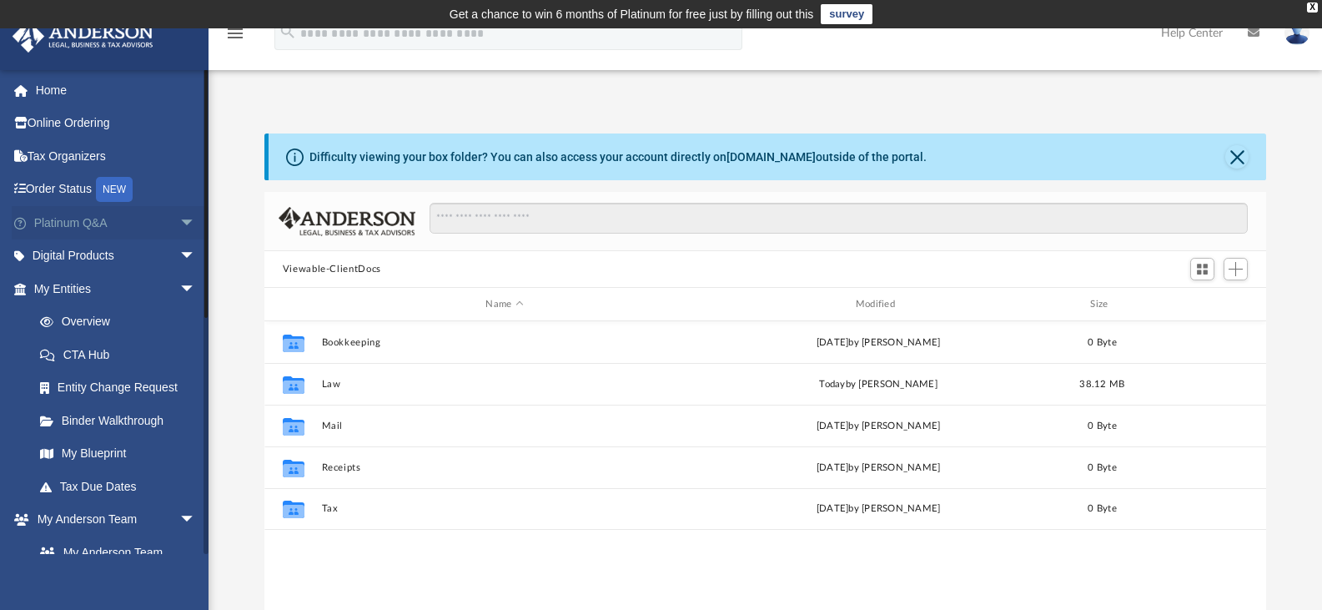
click at [179, 218] on span "arrow_drop_down" at bounding box center [195, 223] width 33 height 34
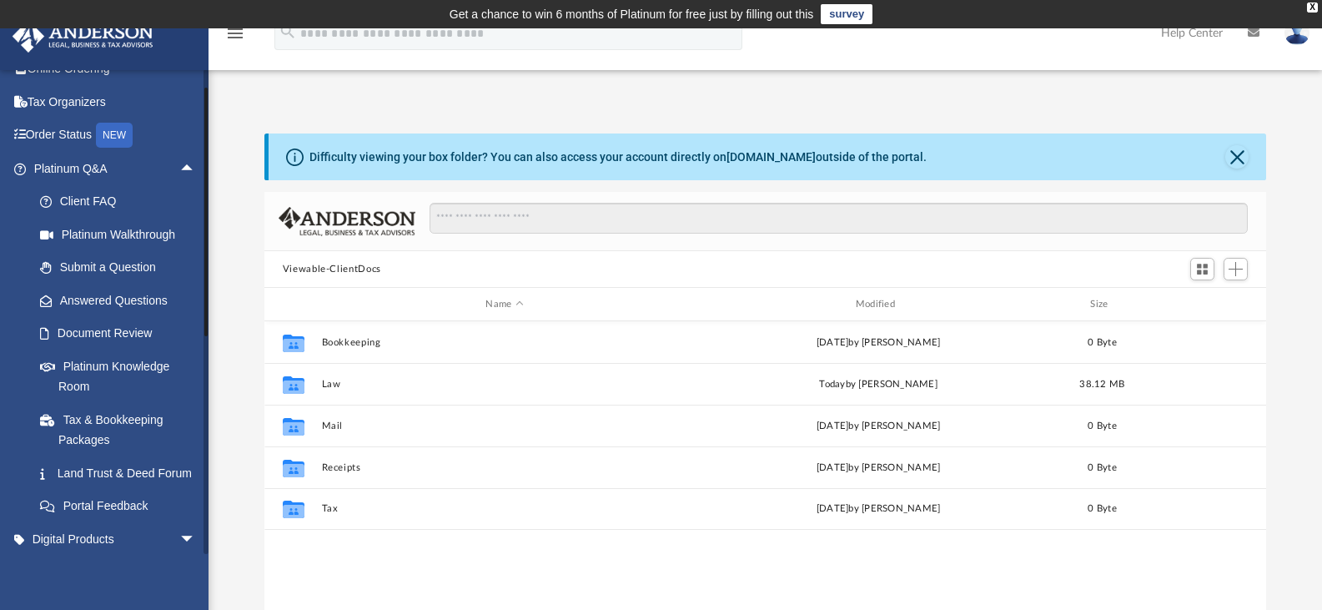
scroll to position [48, 0]
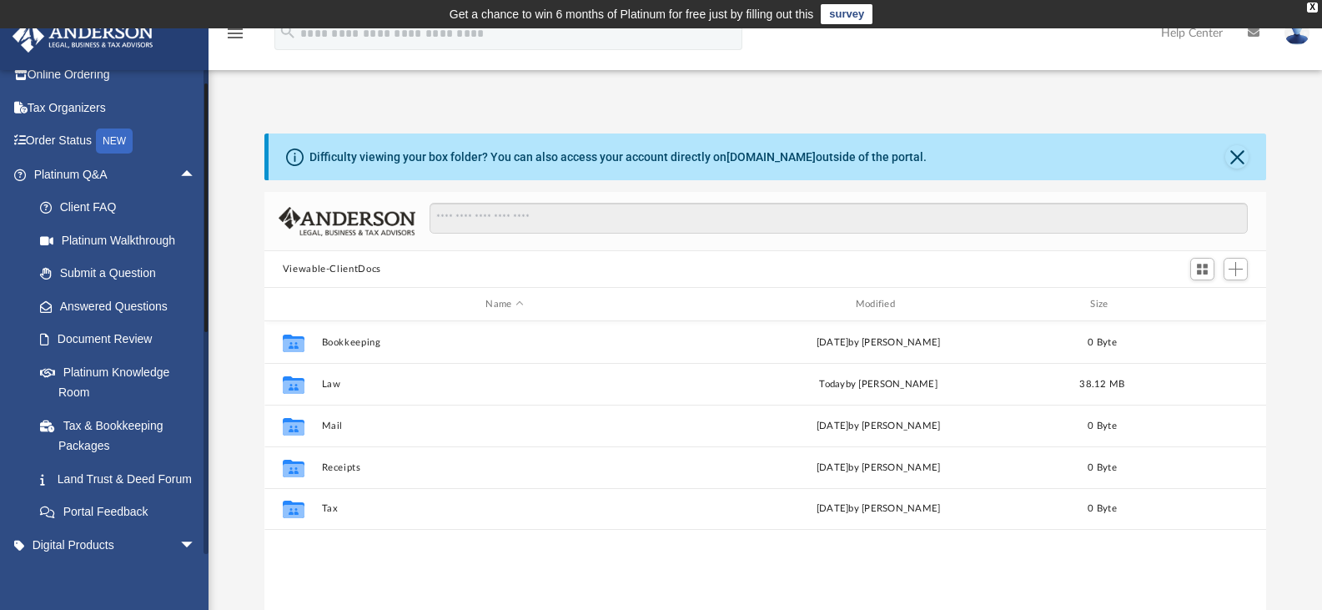
drag, startPoint x: 211, startPoint y: 242, endPoint x: 225, endPoint y: 236, distance: 15.3
click at [225, 236] on div "App jndmrt@hotmail.com Sign Out jndmrt@hotmail.com Home Online Ordering Tax Org…" at bounding box center [661, 373] width 1322 height 585
click at [179, 161] on span "arrow_drop_up" at bounding box center [195, 175] width 33 height 34
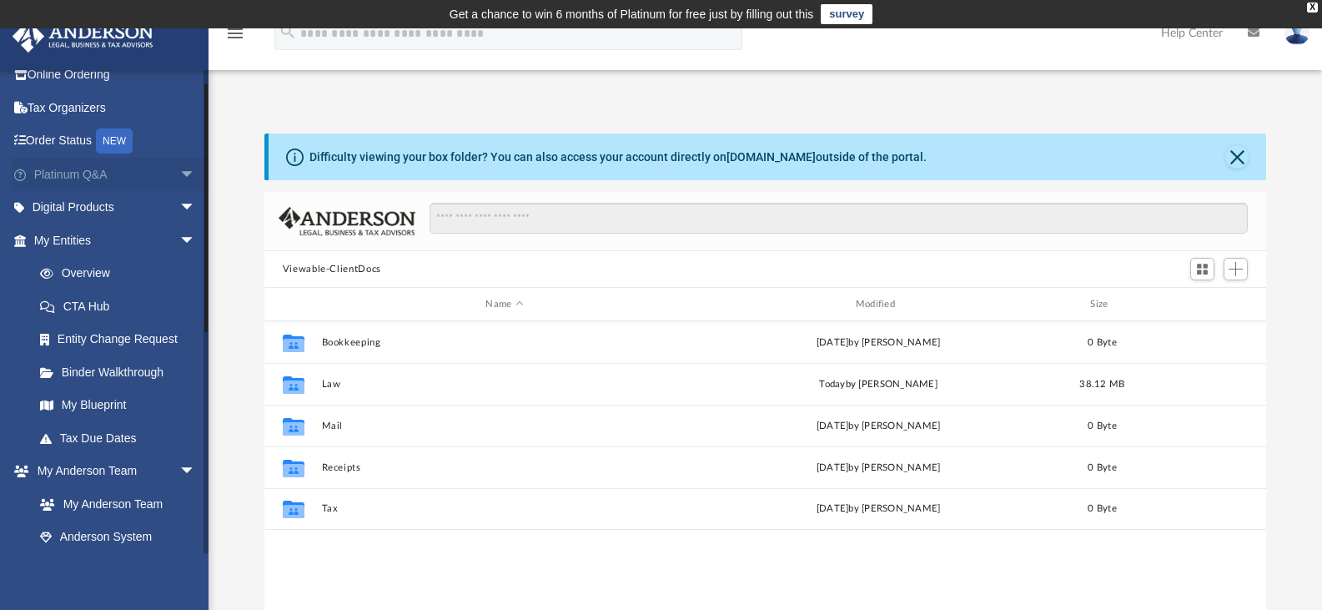
click at [179, 161] on span "arrow_drop_down" at bounding box center [195, 175] width 33 height 34
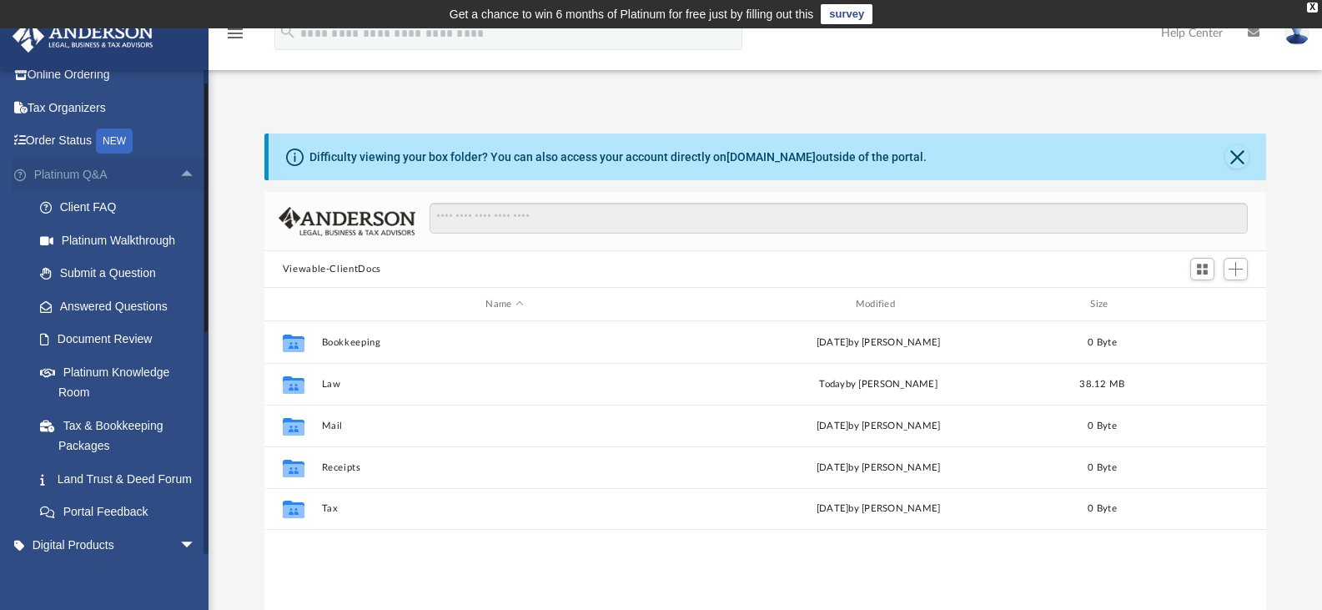
click at [179, 171] on span "arrow_drop_up" at bounding box center [195, 175] width 33 height 34
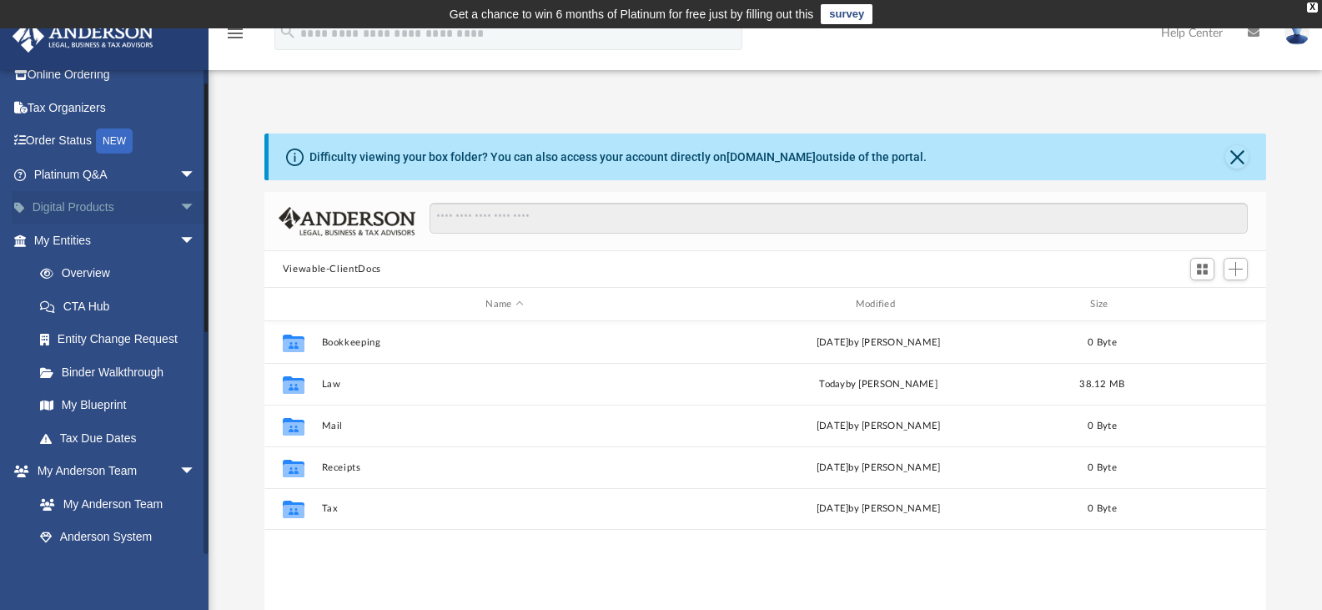
click at [179, 204] on span "arrow_drop_down" at bounding box center [195, 208] width 33 height 34
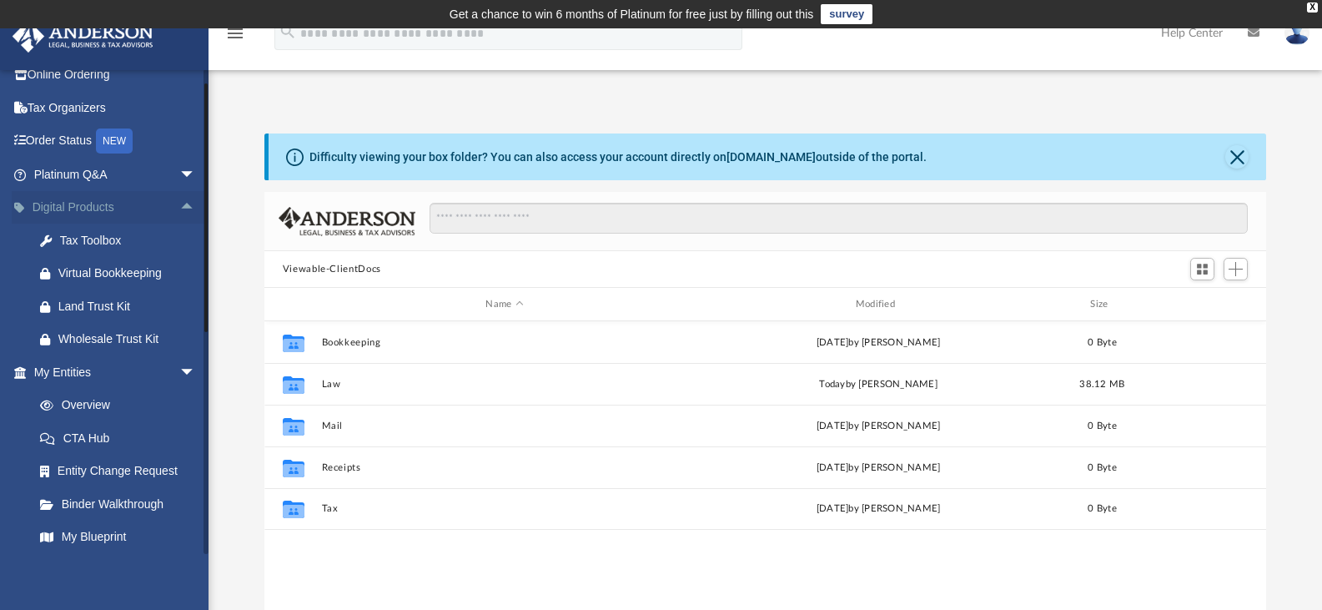
click at [179, 204] on span "arrow_drop_up" at bounding box center [195, 208] width 33 height 34
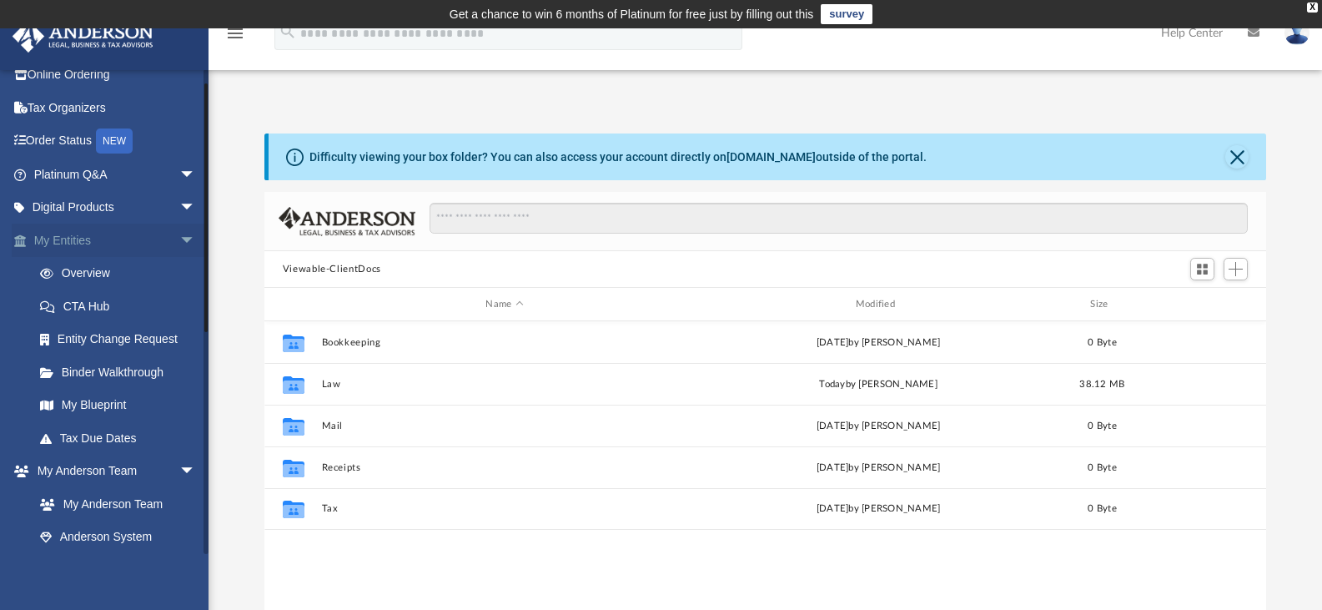
click at [179, 238] on span "arrow_drop_down" at bounding box center [195, 241] width 33 height 34
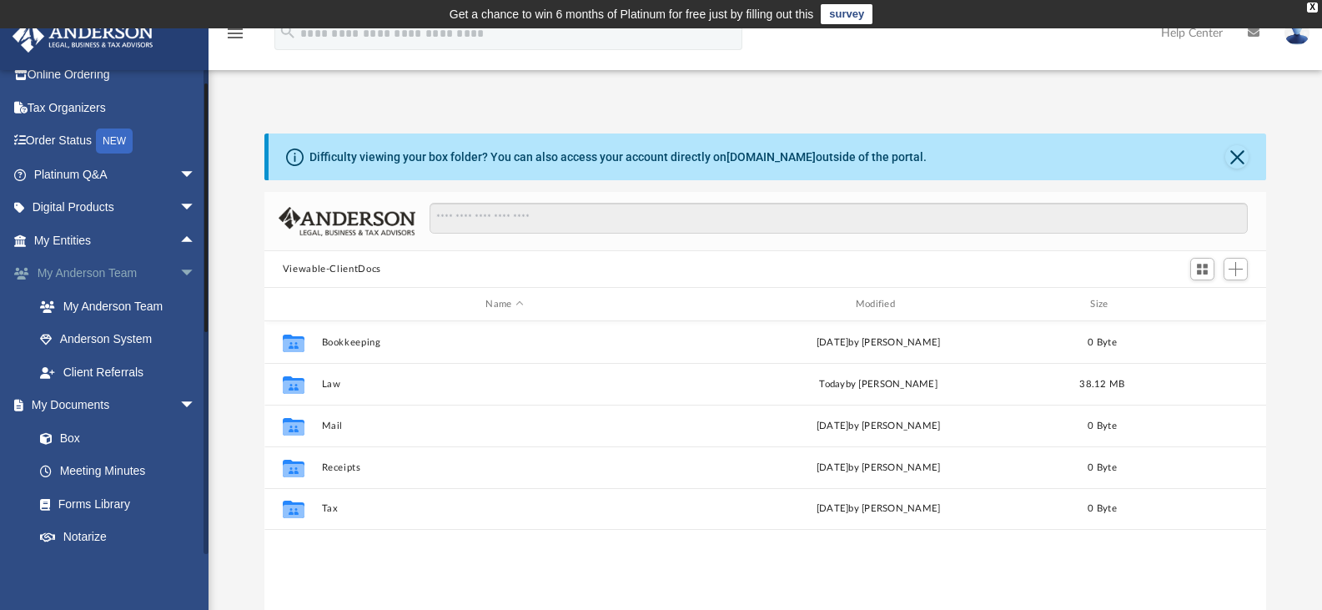
click at [179, 264] on span "arrow_drop_down" at bounding box center [195, 274] width 33 height 34
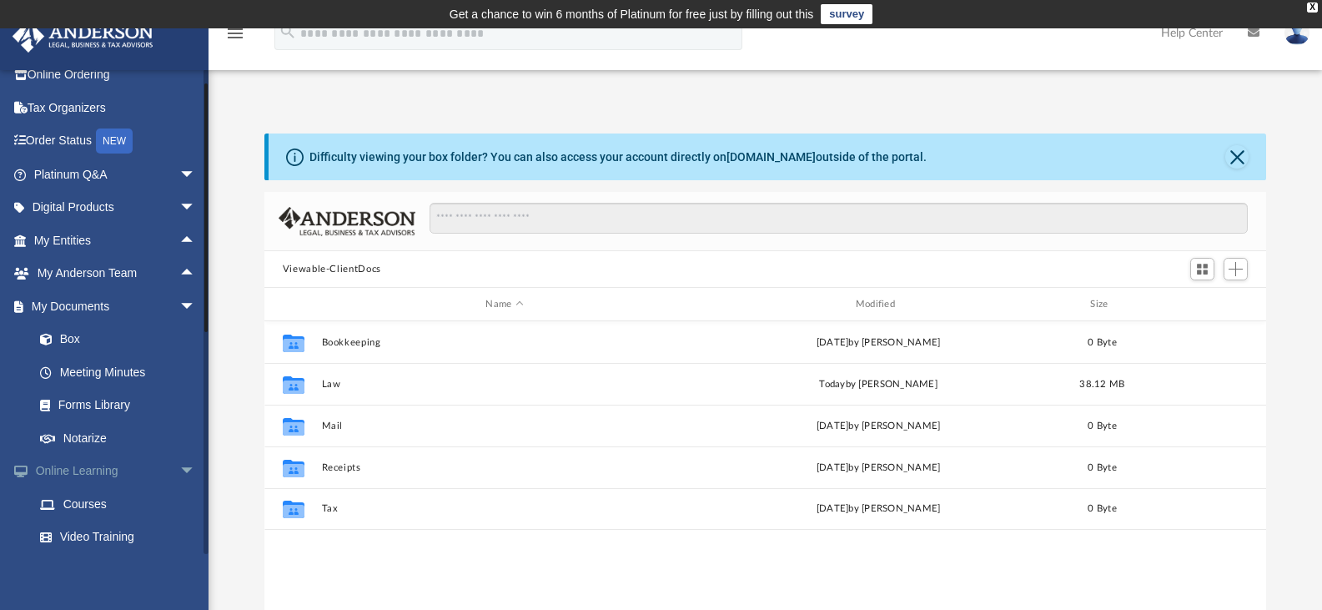
click at [179, 472] on span "arrow_drop_down" at bounding box center [195, 472] width 33 height 34
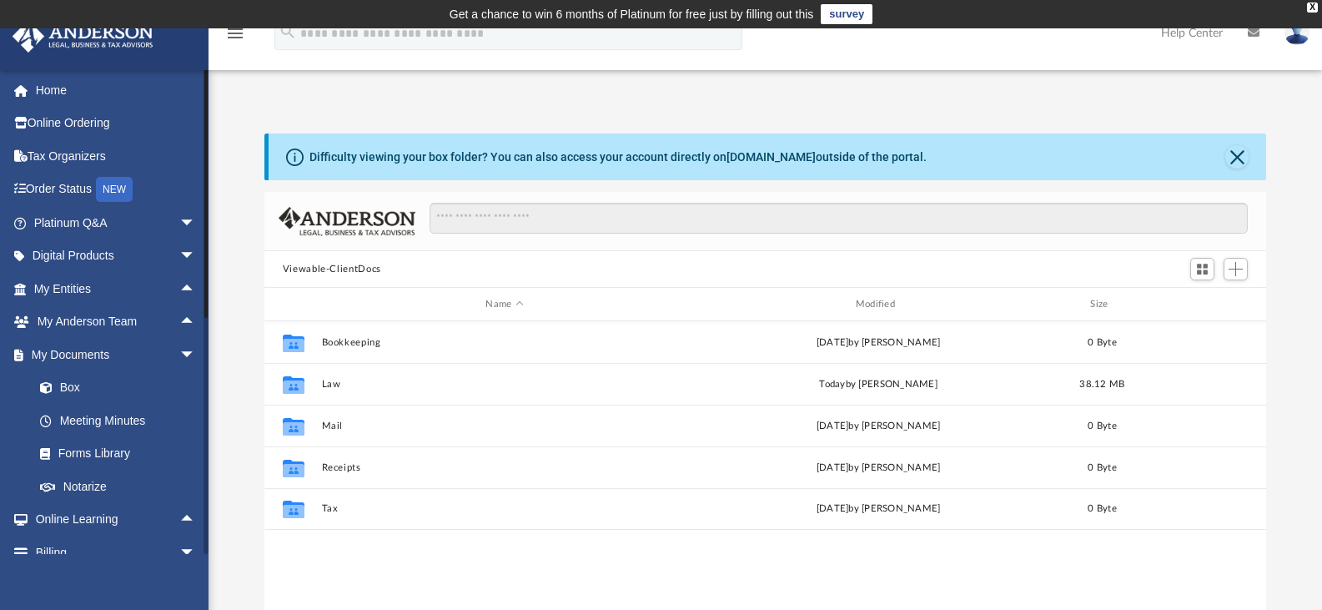
drag, startPoint x: 205, startPoint y: 143, endPoint x: 205, endPoint y: 84, distance: 59.2
click at [205, 84] on div at bounding box center [205, 193] width 3 height 249
click at [107, 91] on link "Home" at bounding box center [116, 89] width 209 height 33
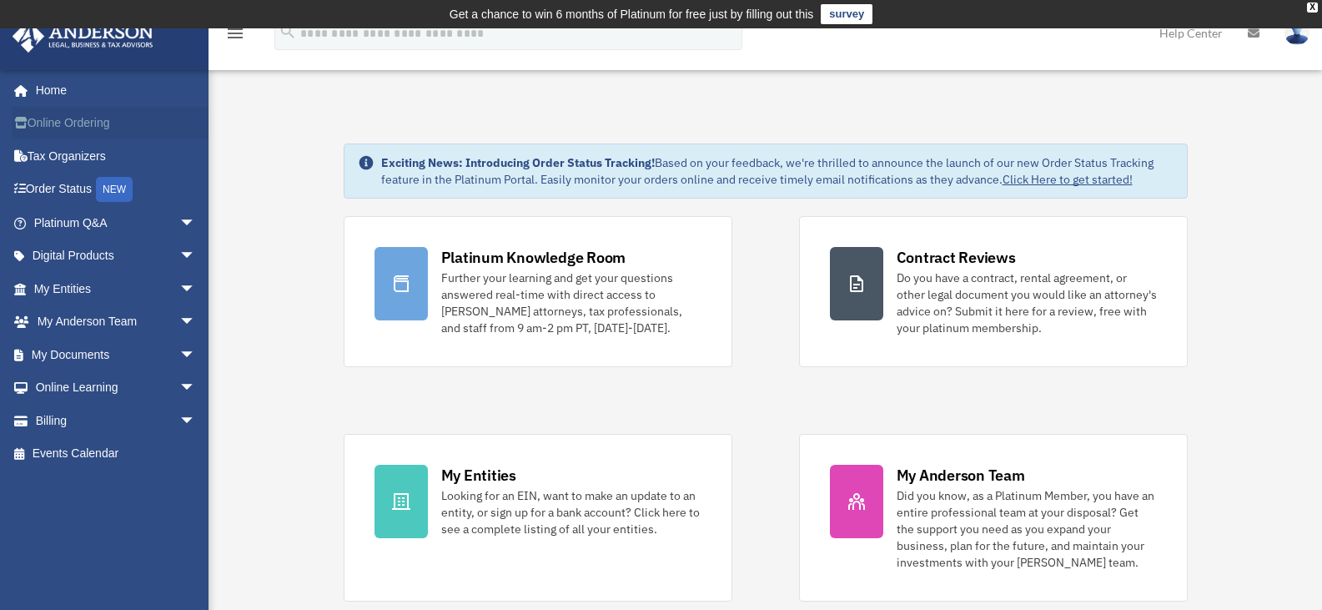
click at [83, 119] on link "Online Ordering" at bounding box center [116, 123] width 209 height 33
click at [83, 149] on link "Tax Organizers" at bounding box center [116, 155] width 209 height 33
click at [179, 220] on span "arrow_drop_down" at bounding box center [195, 223] width 33 height 34
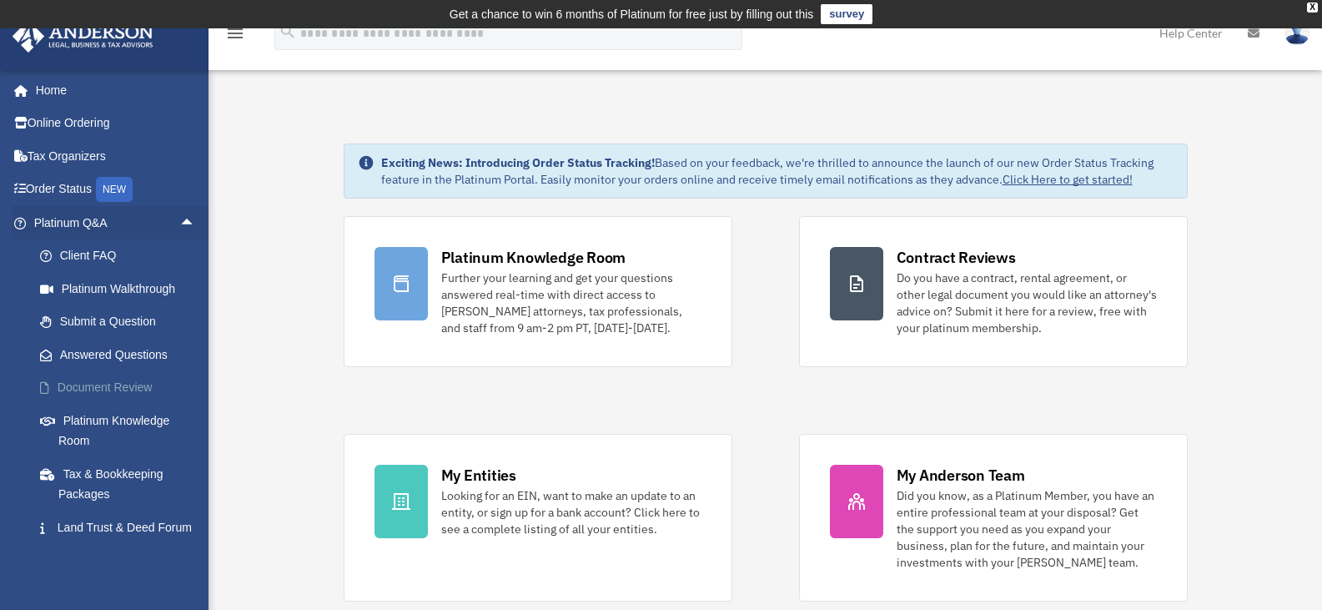
click at [123, 385] on link "Document Review" at bounding box center [122, 387] width 198 height 33
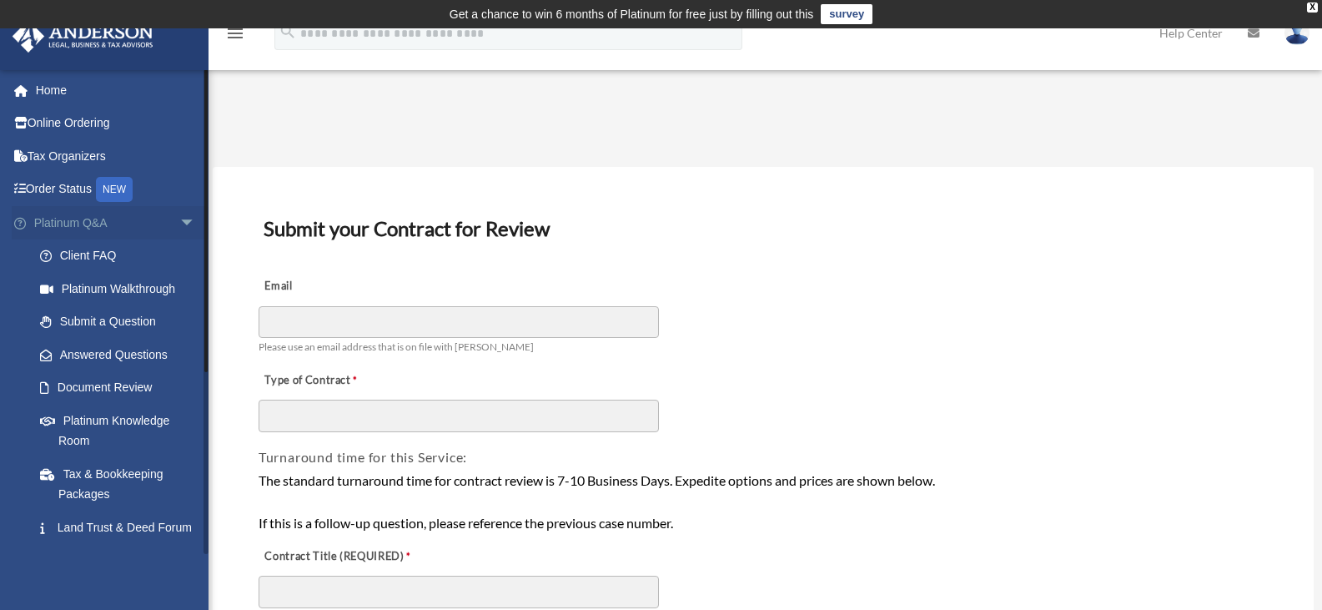
click at [180, 219] on span "arrow_drop_down" at bounding box center [195, 223] width 33 height 34
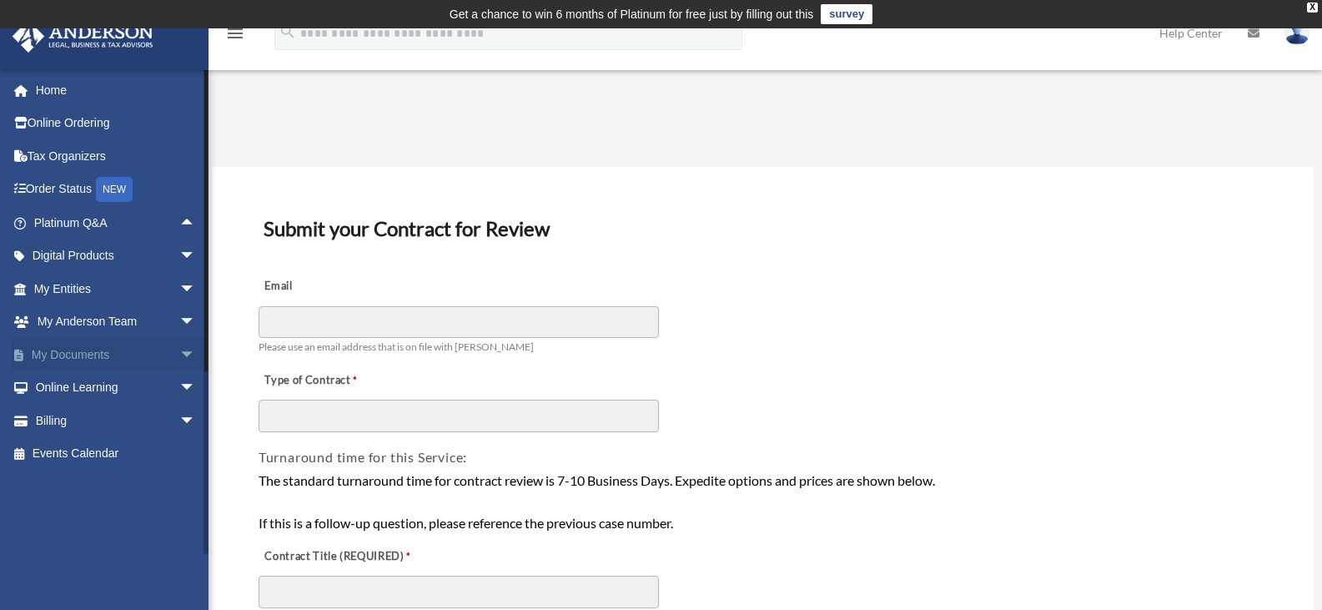
click at [179, 353] on span "arrow_drop_down" at bounding box center [195, 355] width 33 height 34
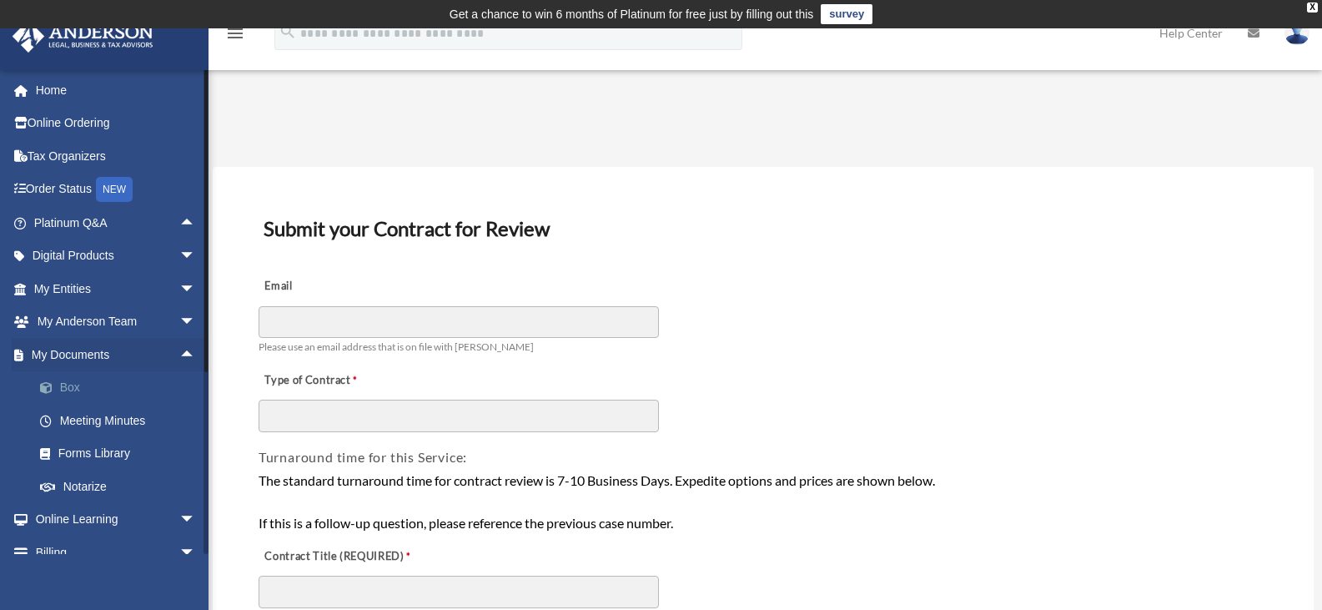
click at [120, 384] on link "Box" at bounding box center [122, 387] width 198 height 33
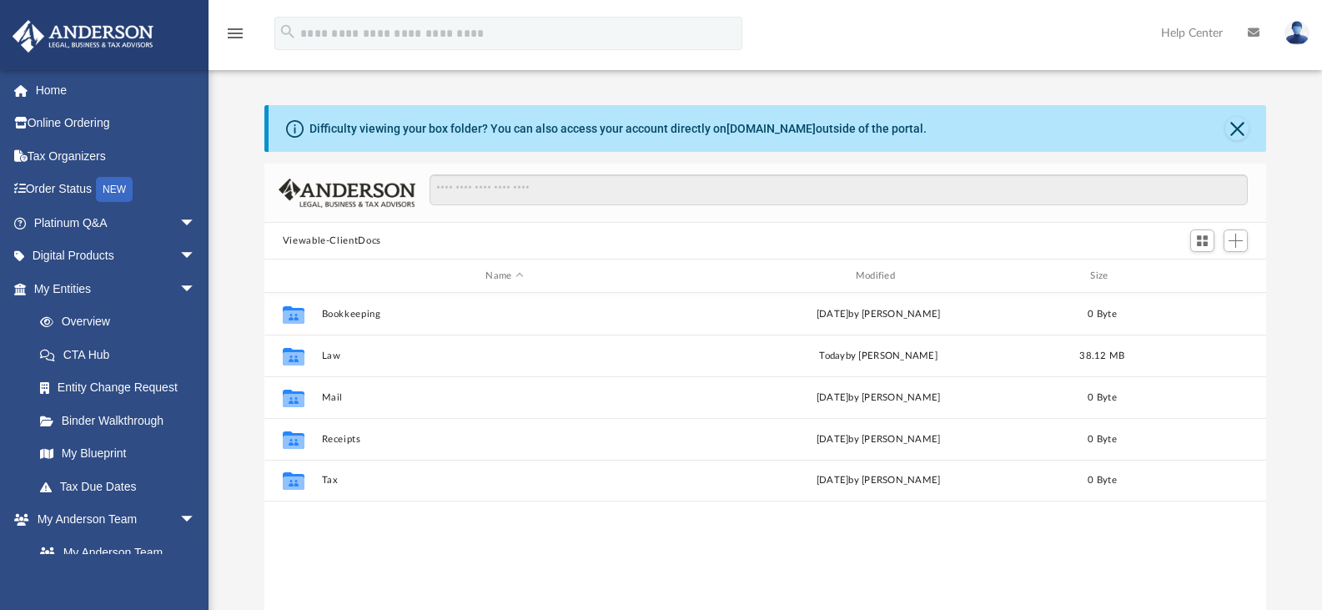
scroll to position [367, 989]
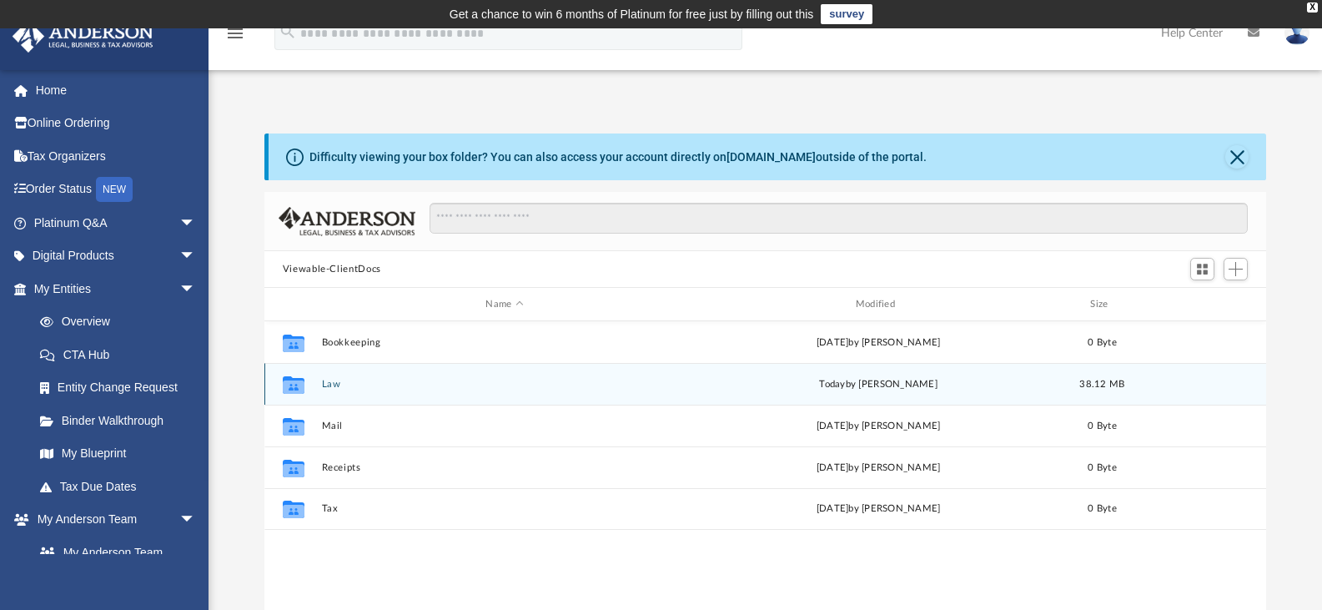
click at [333, 388] on button "Law" at bounding box center [504, 384] width 366 height 11
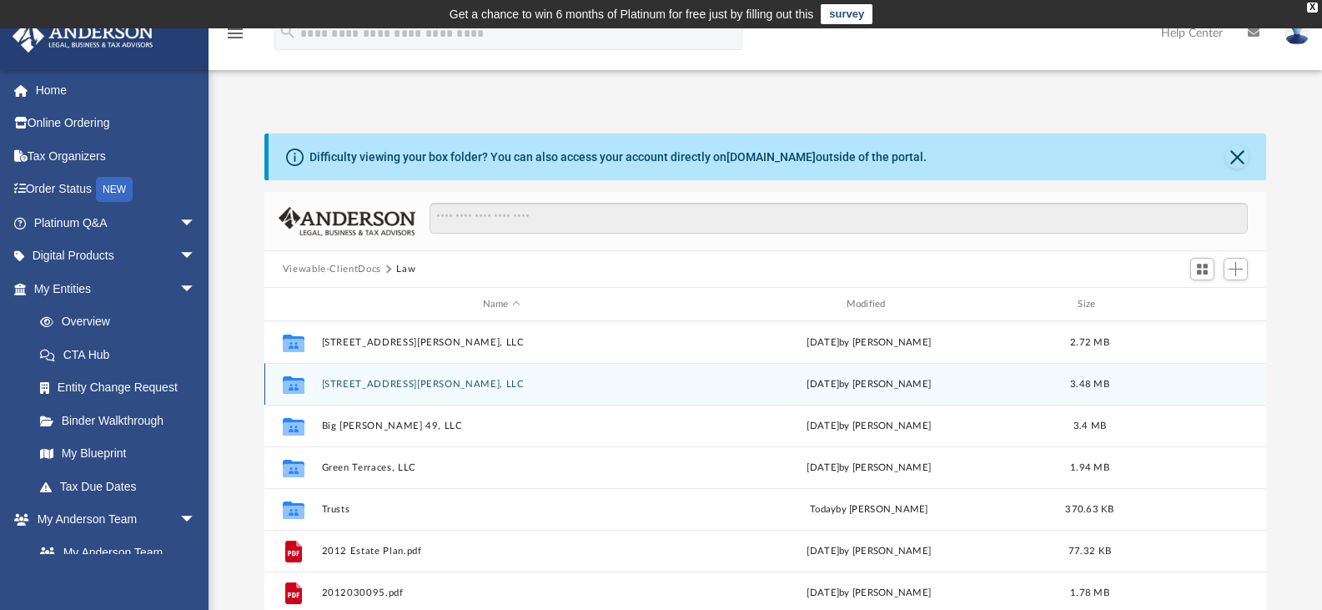
click at [389, 384] on button "[STREET_ADDRESS][PERSON_NAME], LLC" at bounding box center [501, 384] width 360 height 11
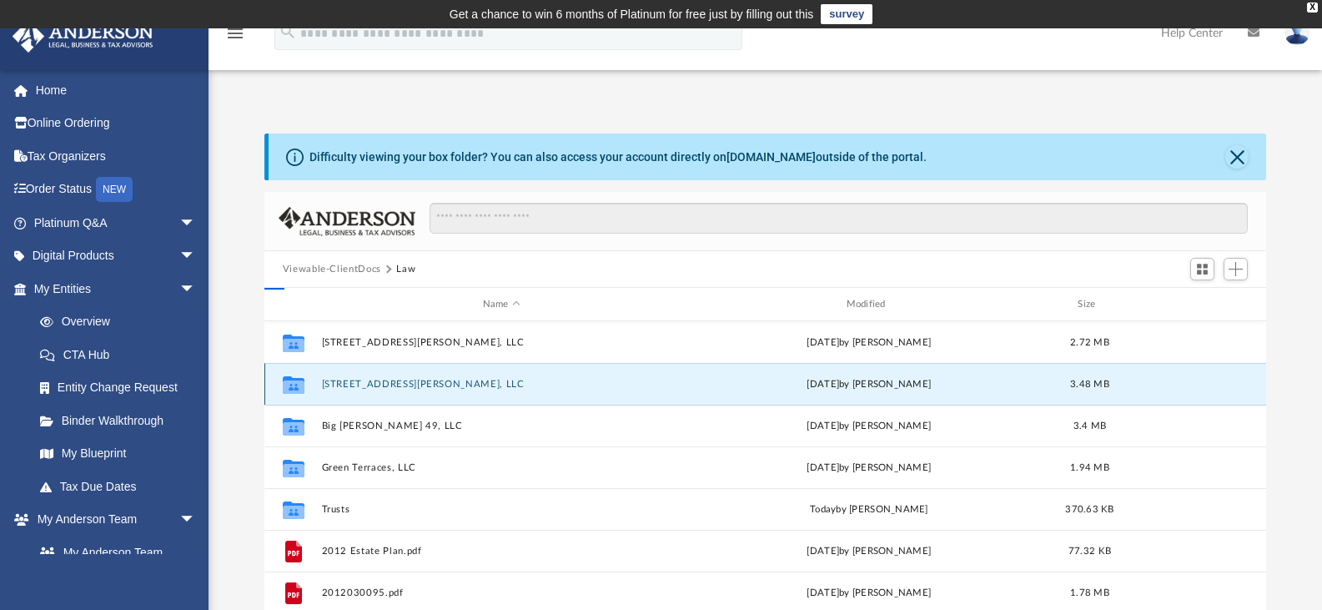
click at [389, 384] on button "[STREET_ADDRESS][PERSON_NAME], LLC" at bounding box center [501, 384] width 360 height 11
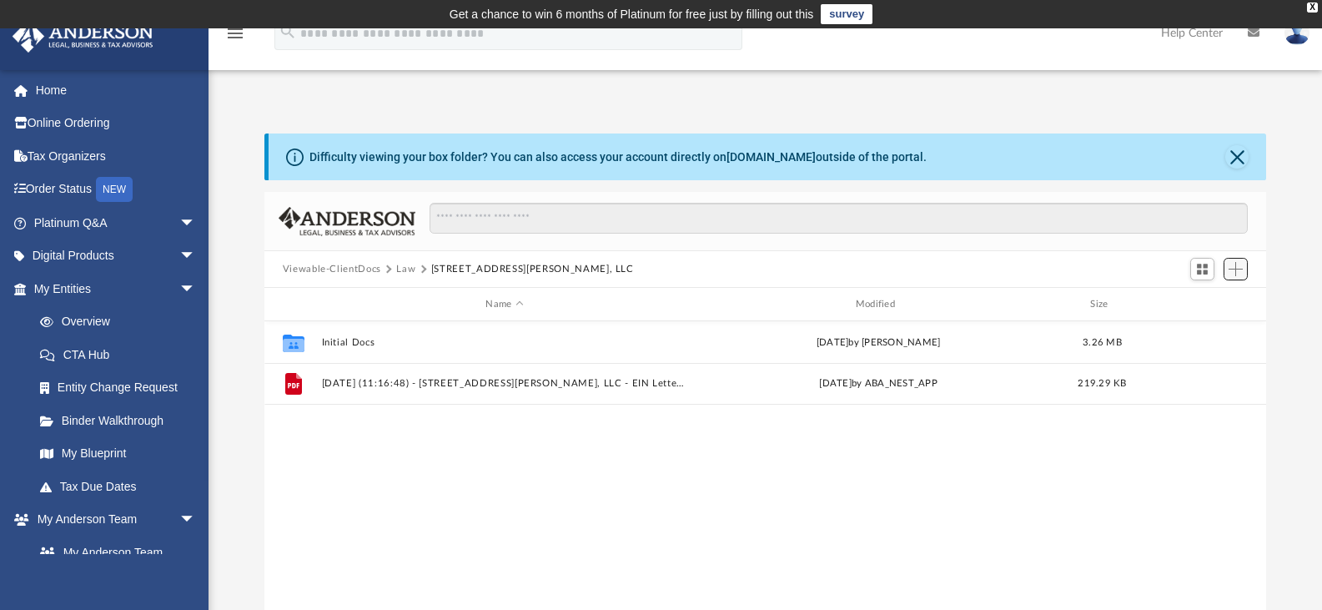
click at [1234, 269] on span "Add" at bounding box center [1236, 269] width 14 height 14
click at [1213, 327] on li "New Folder" at bounding box center [1211, 328] width 53 height 18
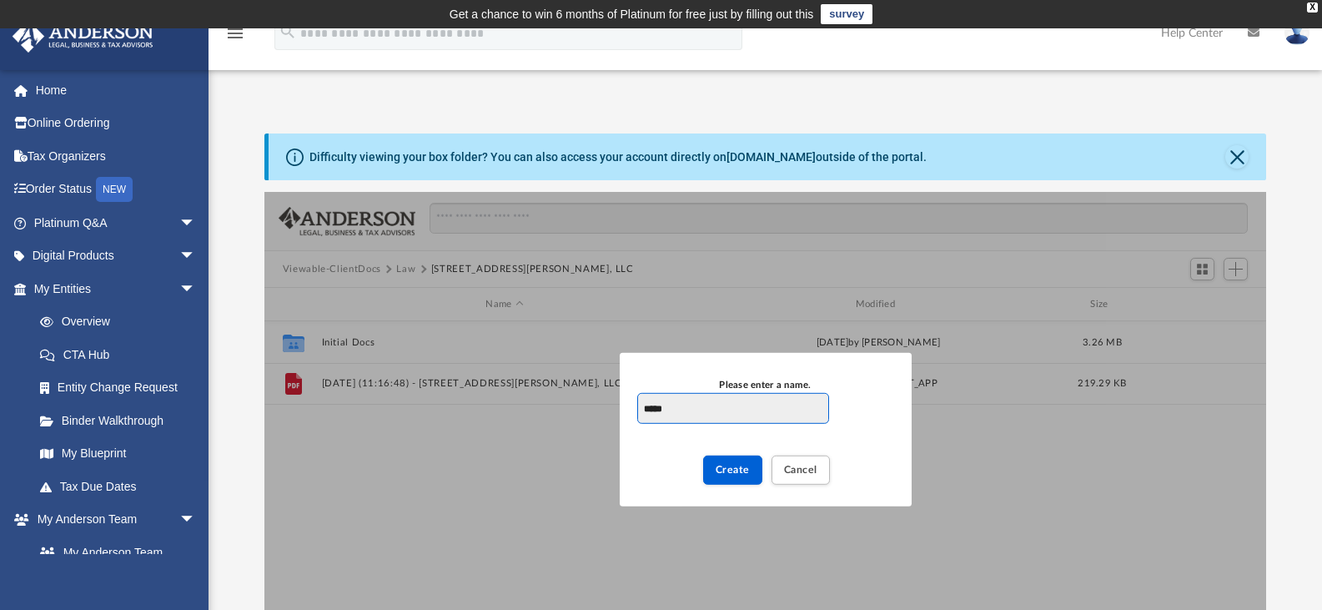
click at [687, 406] on input "****" at bounding box center [732, 408] width 191 height 32
type input "**********"
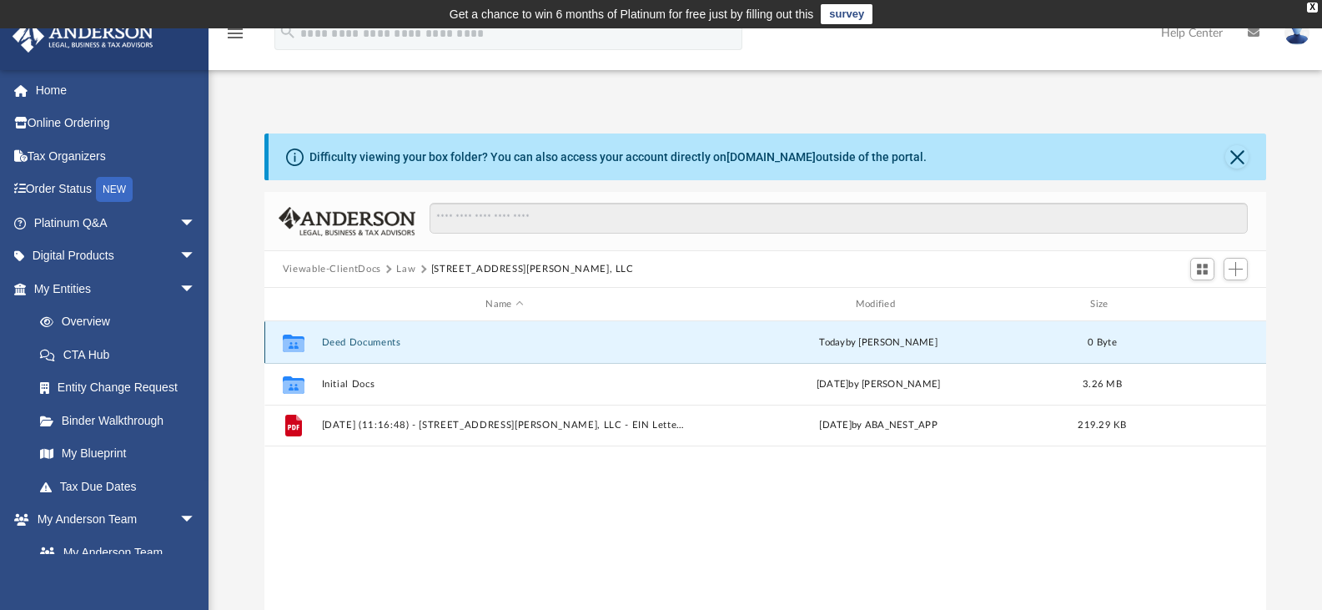
click at [370, 337] on button "Deed Documents" at bounding box center [504, 342] width 366 height 11
